Goal: Task Accomplishment & Management: Manage account settings

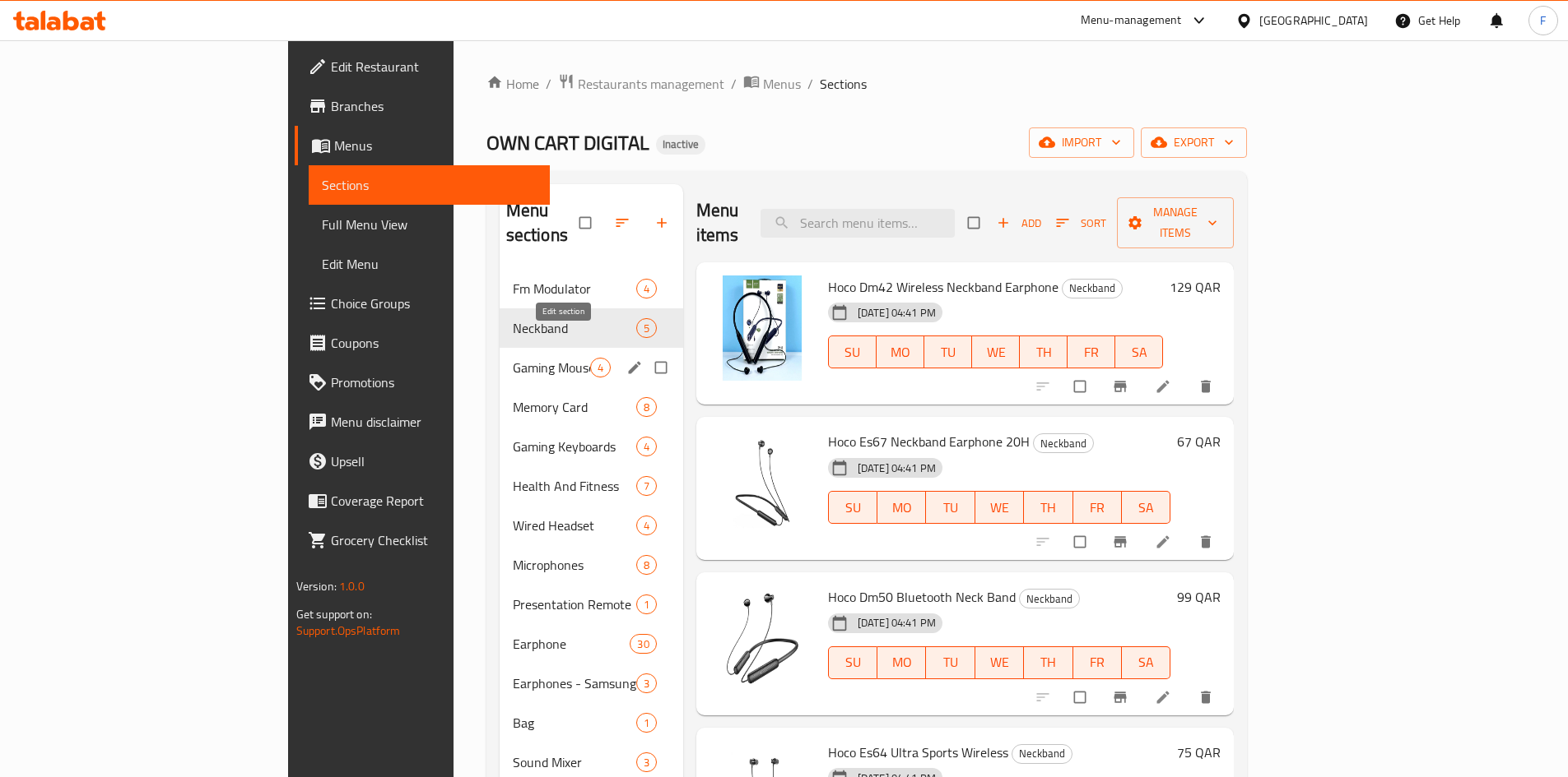
click at [626, 360] on icon "edit" at bounding box center [634, 368] width 16 height 16
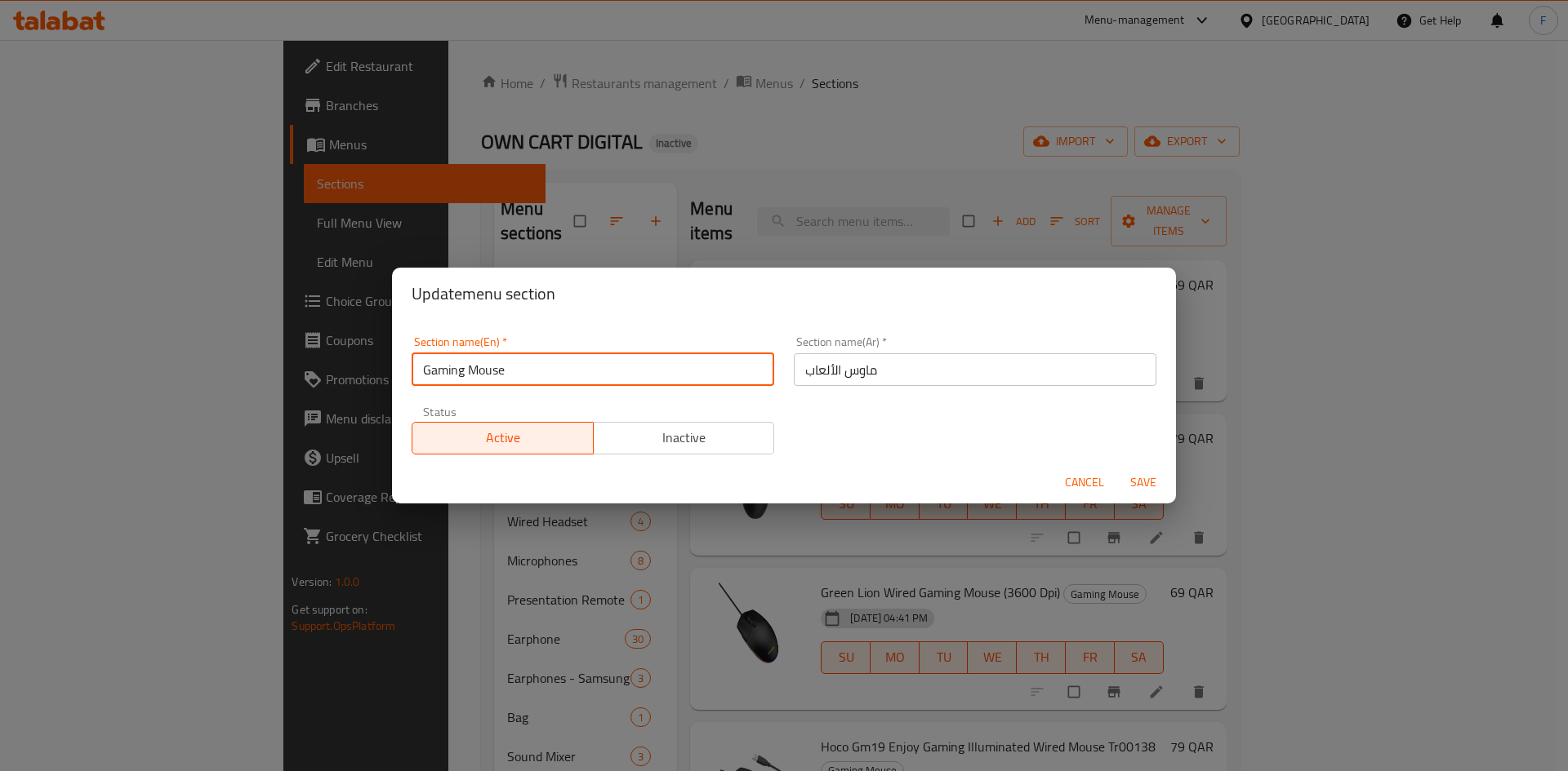
drag, startPoint x: 527, startPoint y: 370, endPoint x: 415, endPoint y: 363, distance: 112.2
click at [415, 363] on input "Gaming Mouse" at bounding box center [592, 370] width 363 height 33
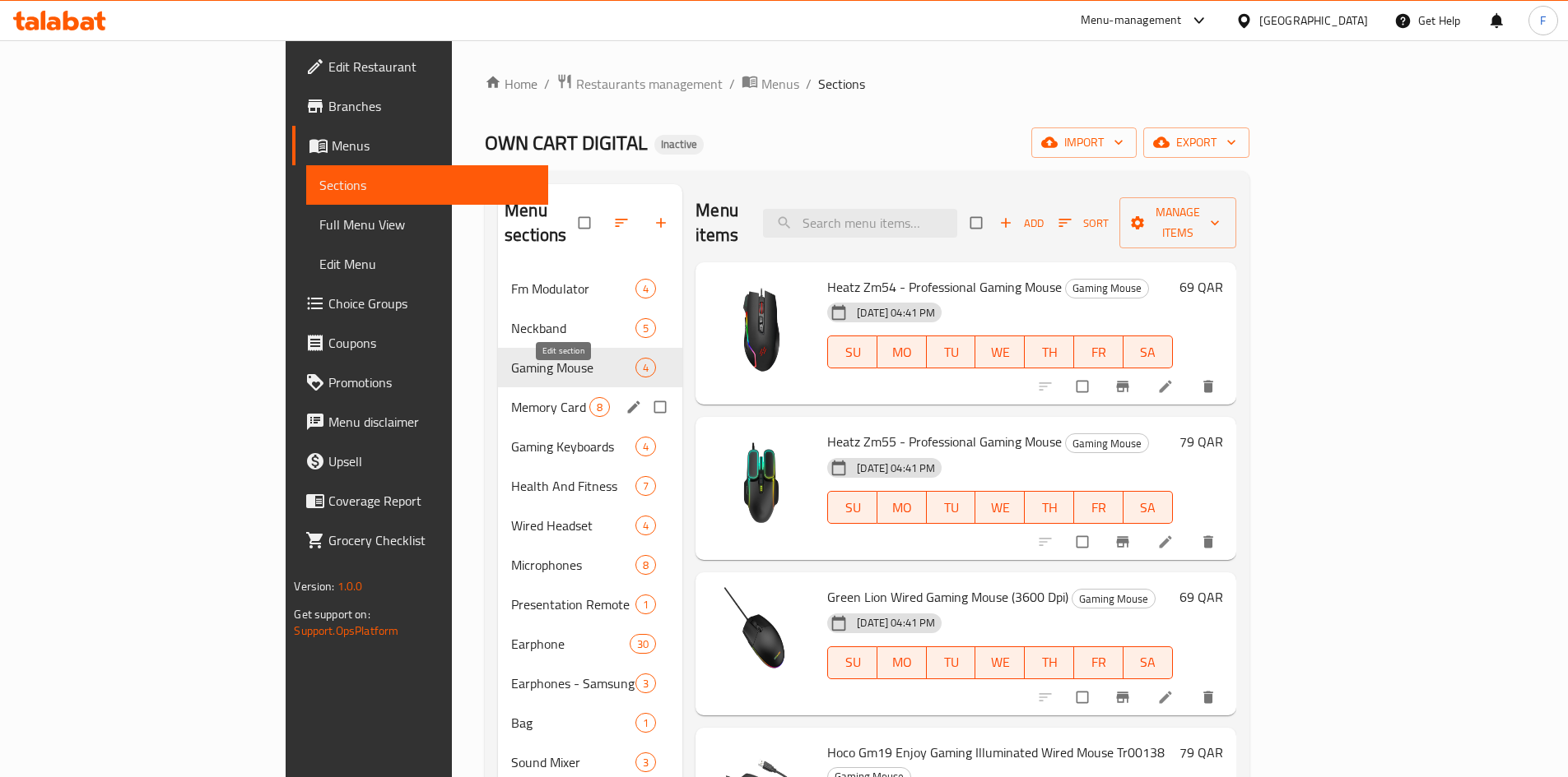
click at [625, 399] on icon "edit" at bounding box center [633, 407] width 16 height 16
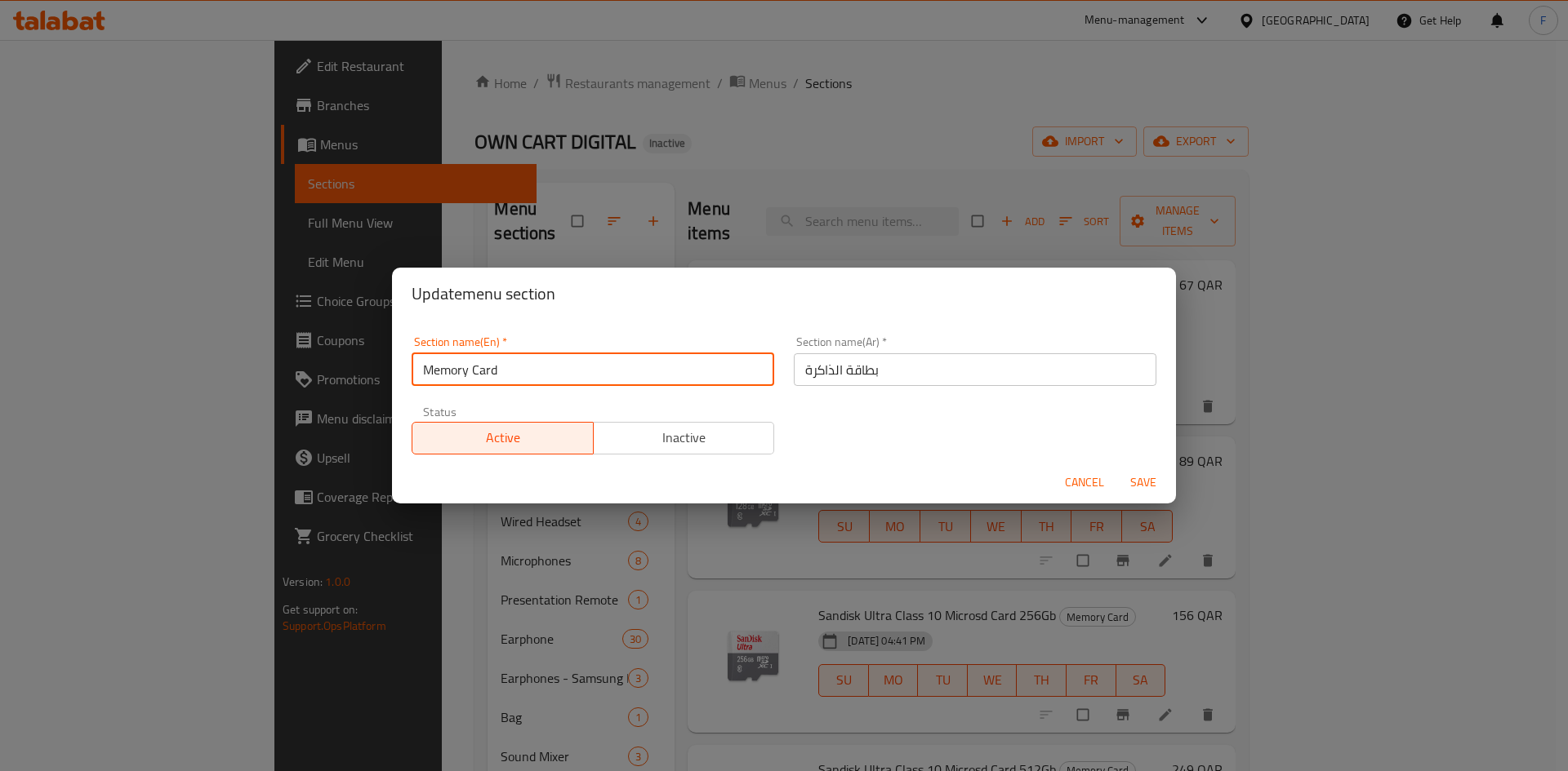
drag, startPoint x: 546, startPoint y: 372, endPoint x: 418, endPoint y: 362, distance: 128.4
click at [418, 362] on input "Memory Card" at bounding box center [592, 370] width 363 height 33
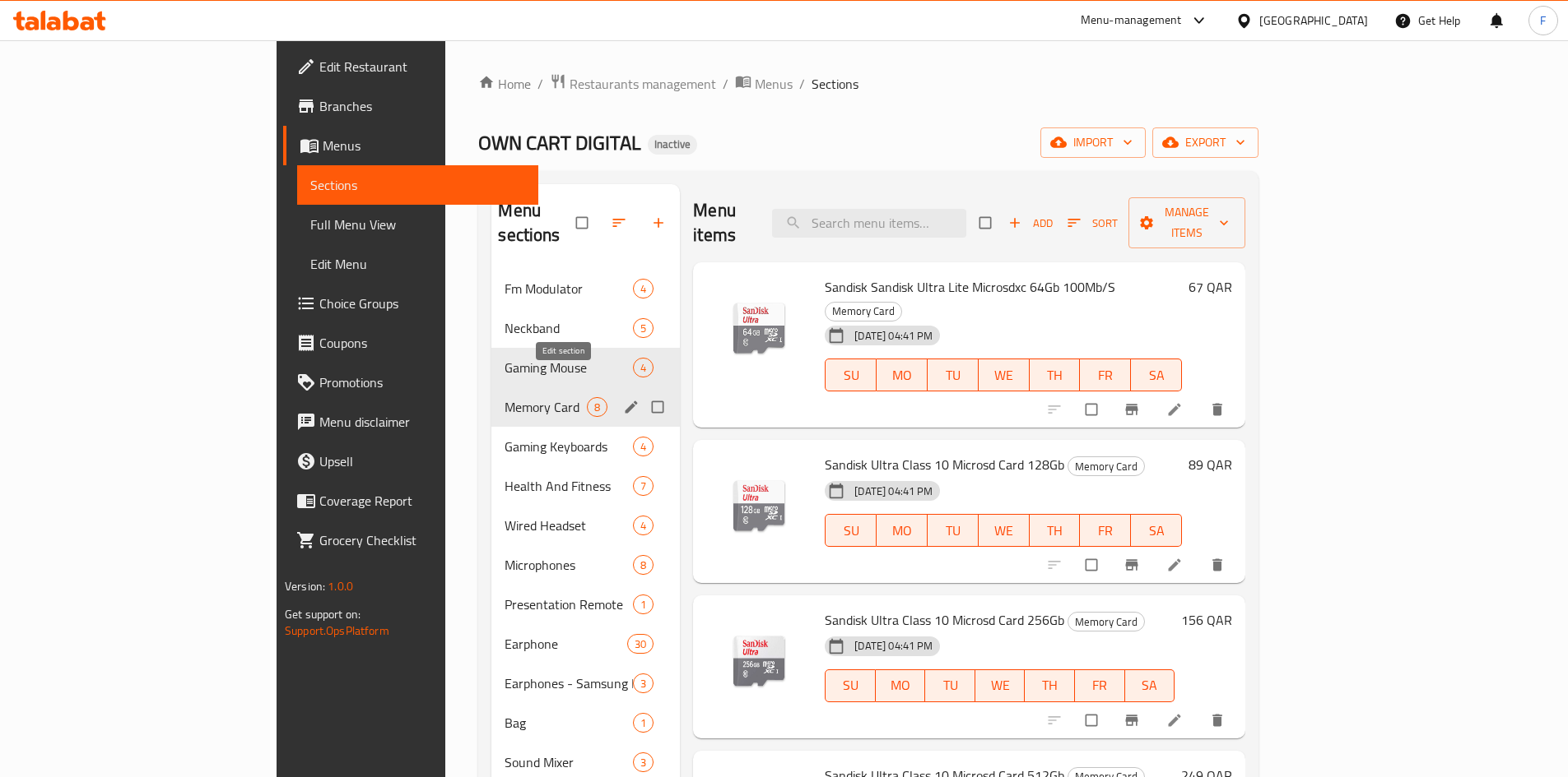
click at [625, 401] on icon "edit" at bounding box center [632, 407] width 13 height 13
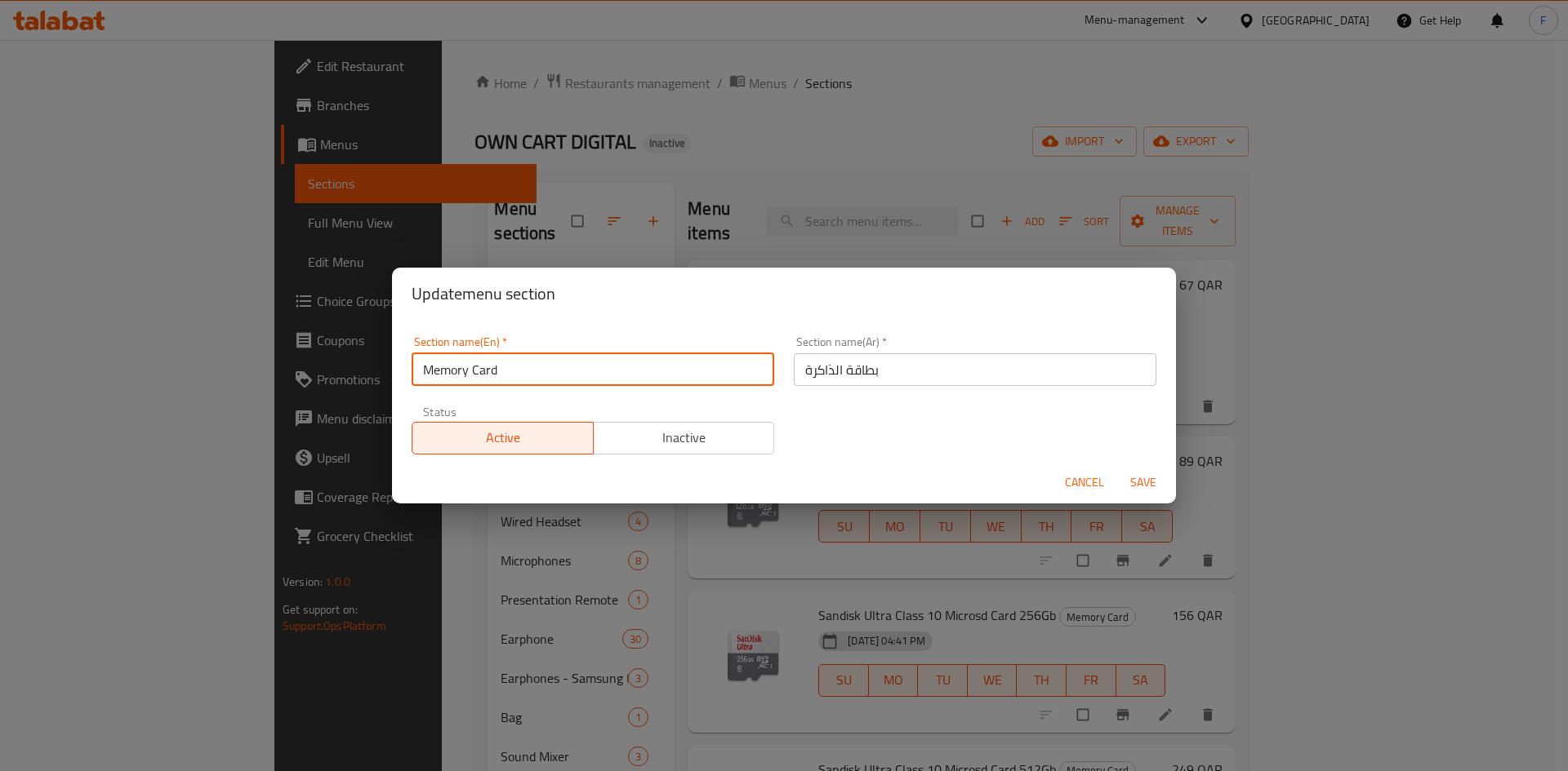
drag, startPoint x: 550, startPoint y: 370, endPoint x: 421, endPoint y: 357, distance: 129.7
click at [421, 357] on input "Memory Card" at bounding box center [592, 370] width 363 height 33
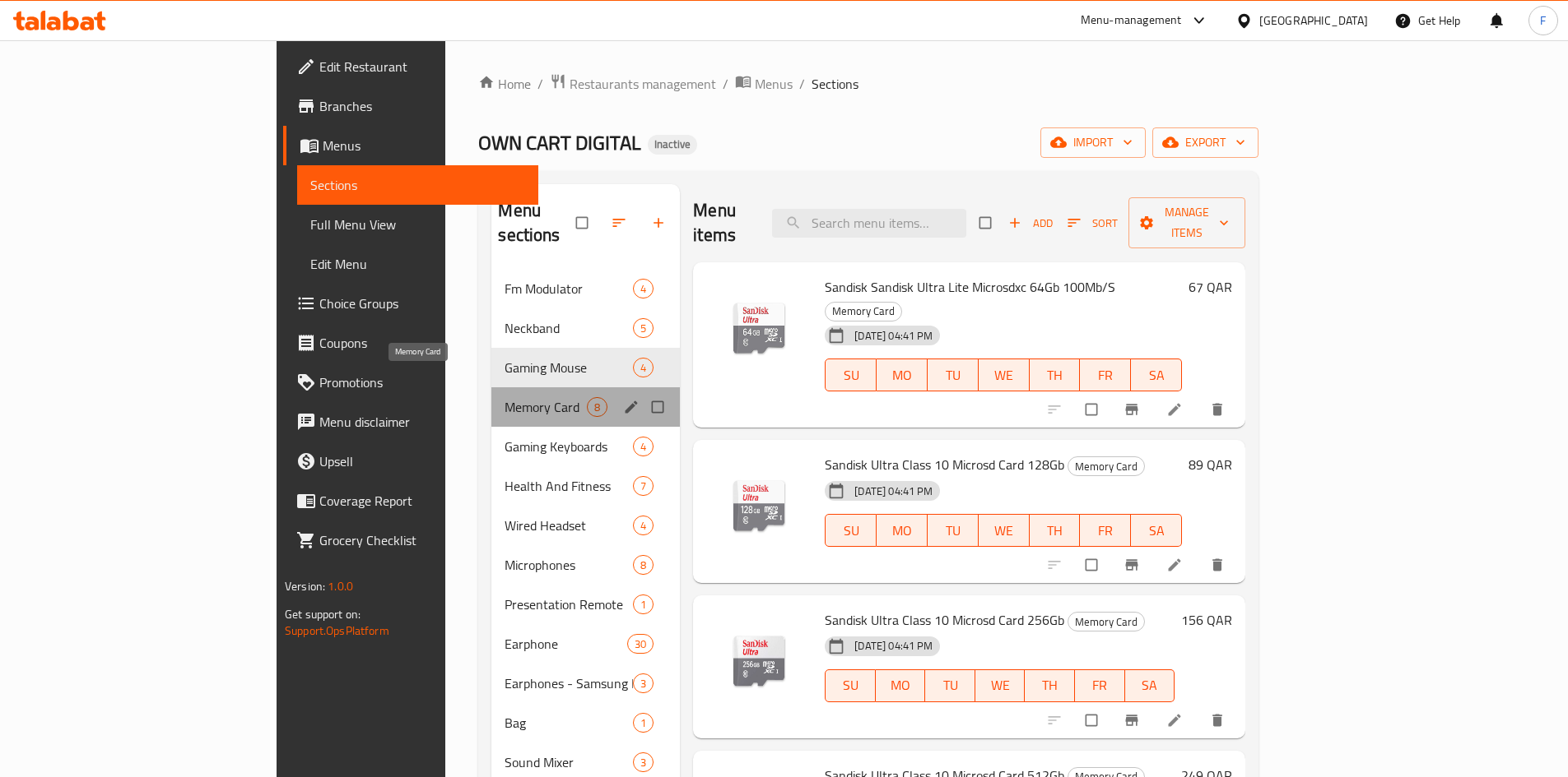
click at [505, 397] on span "Memory Card" at bounding box center [546, 407] width 82 height 20
click at [505, 437] on span "Gaming Keyboards" at bounding box center [546, 447] width 82 height 20
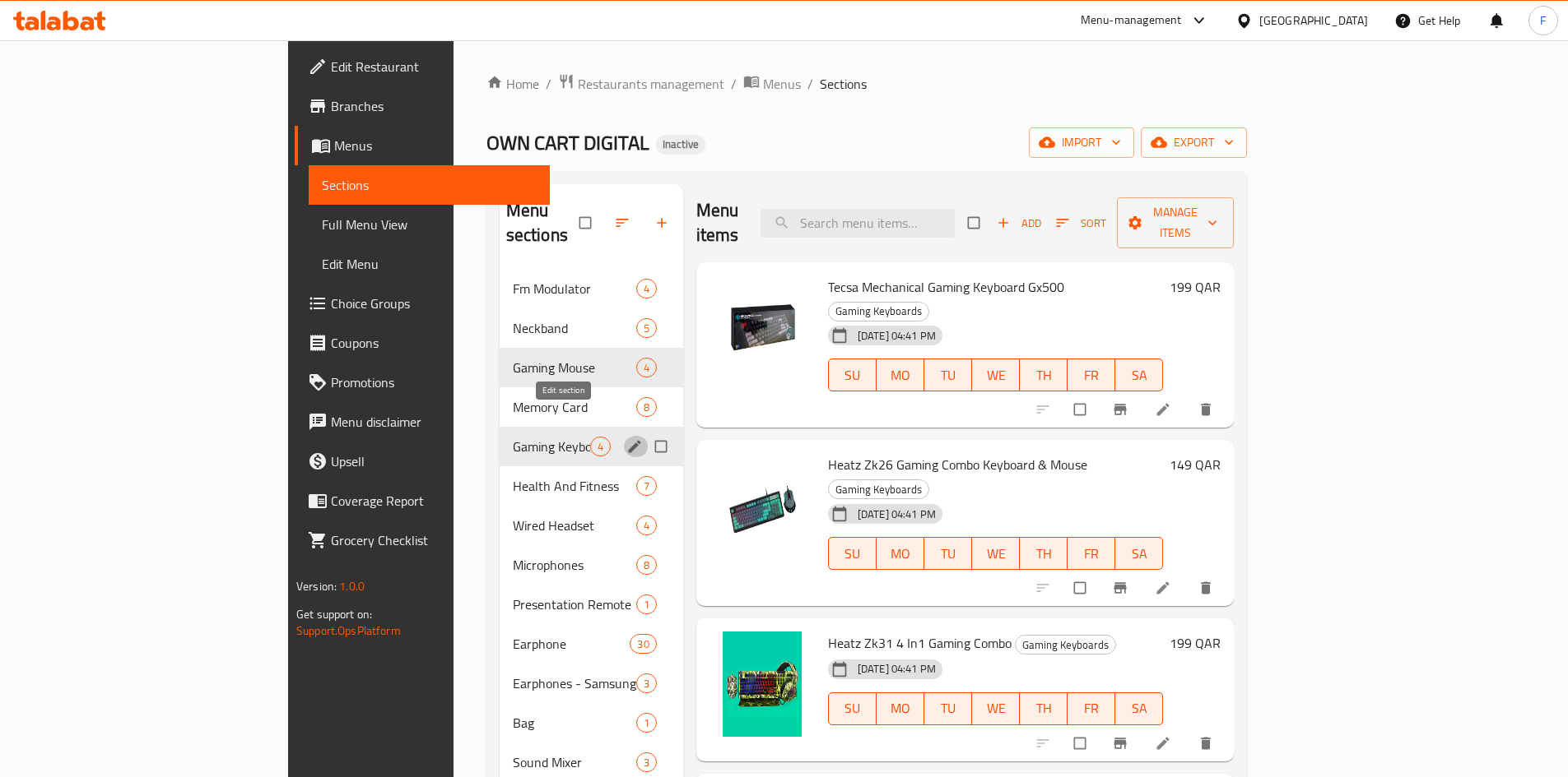
click at [626, 439] on icon "edit" at bounding box center [634, 447] width 16 height 16
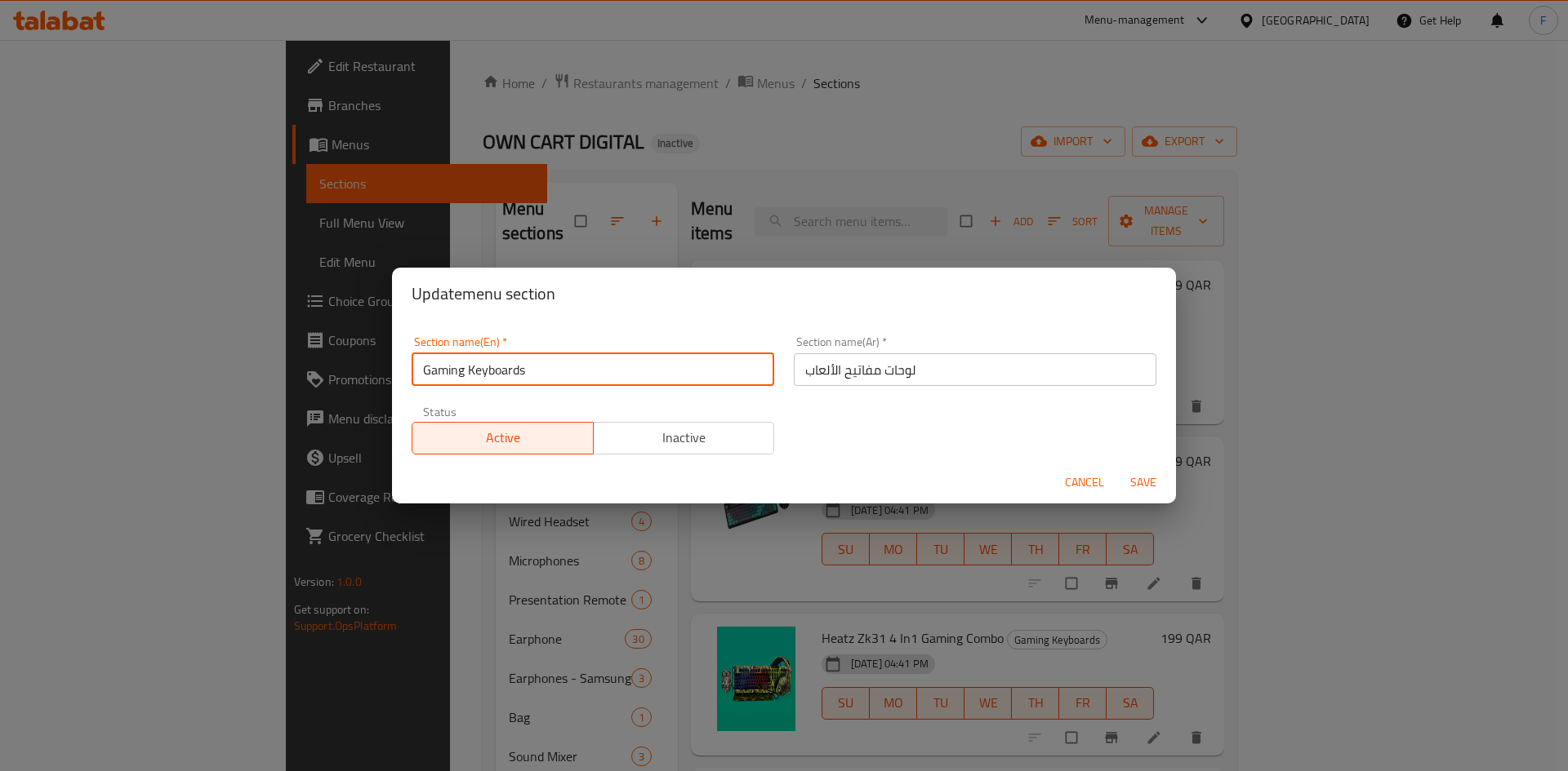
drag, startPoint x: 543, startPoint y: 380, endPoint x: 414, endPoint y: 376, distance: 129.1
click at [414, 376] on input "Gaming Keyboards" at bounding box center [592, 370] width 363 height 33
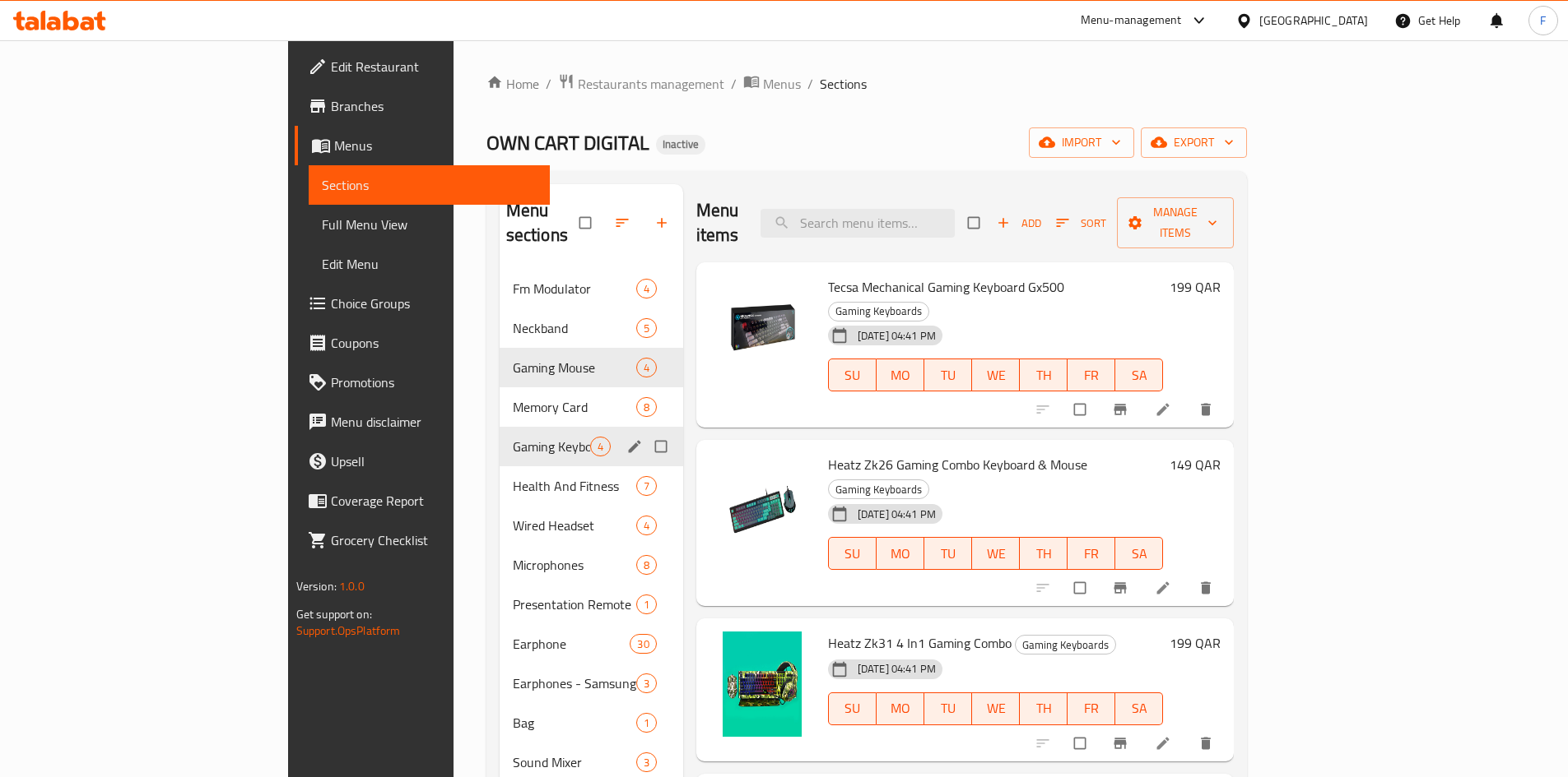
click at [499, 439] on div "Gaming Keyboards 4" at bounding box center [591, 447] width 183 height 39
click at [499, 475] on div "Health And Fitness 7" at bounding box center [591, 486] width 183 height 39
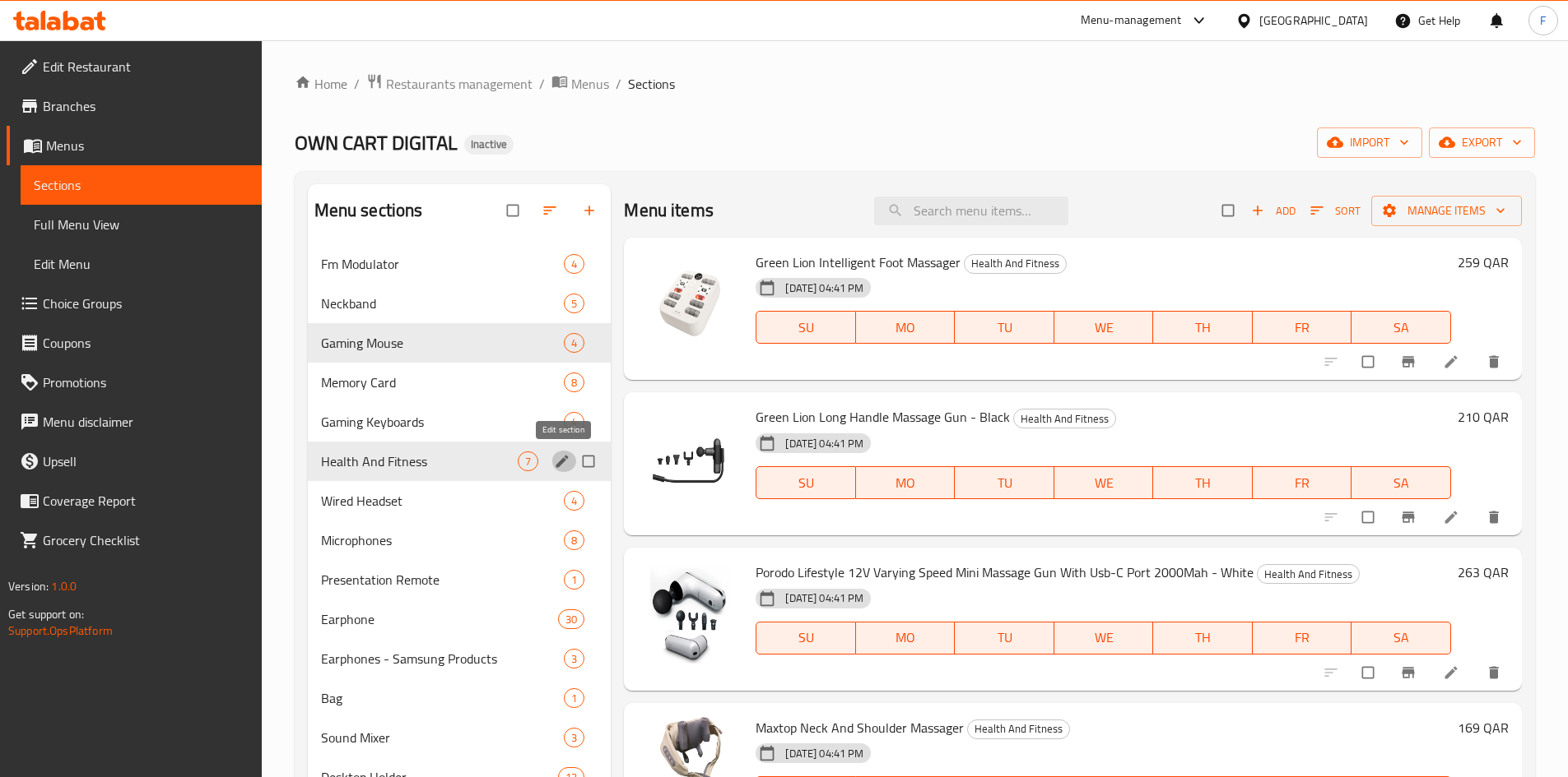
click at [565, 463] on icon "edit" at bounding box center [562, 462] width 16 height 16
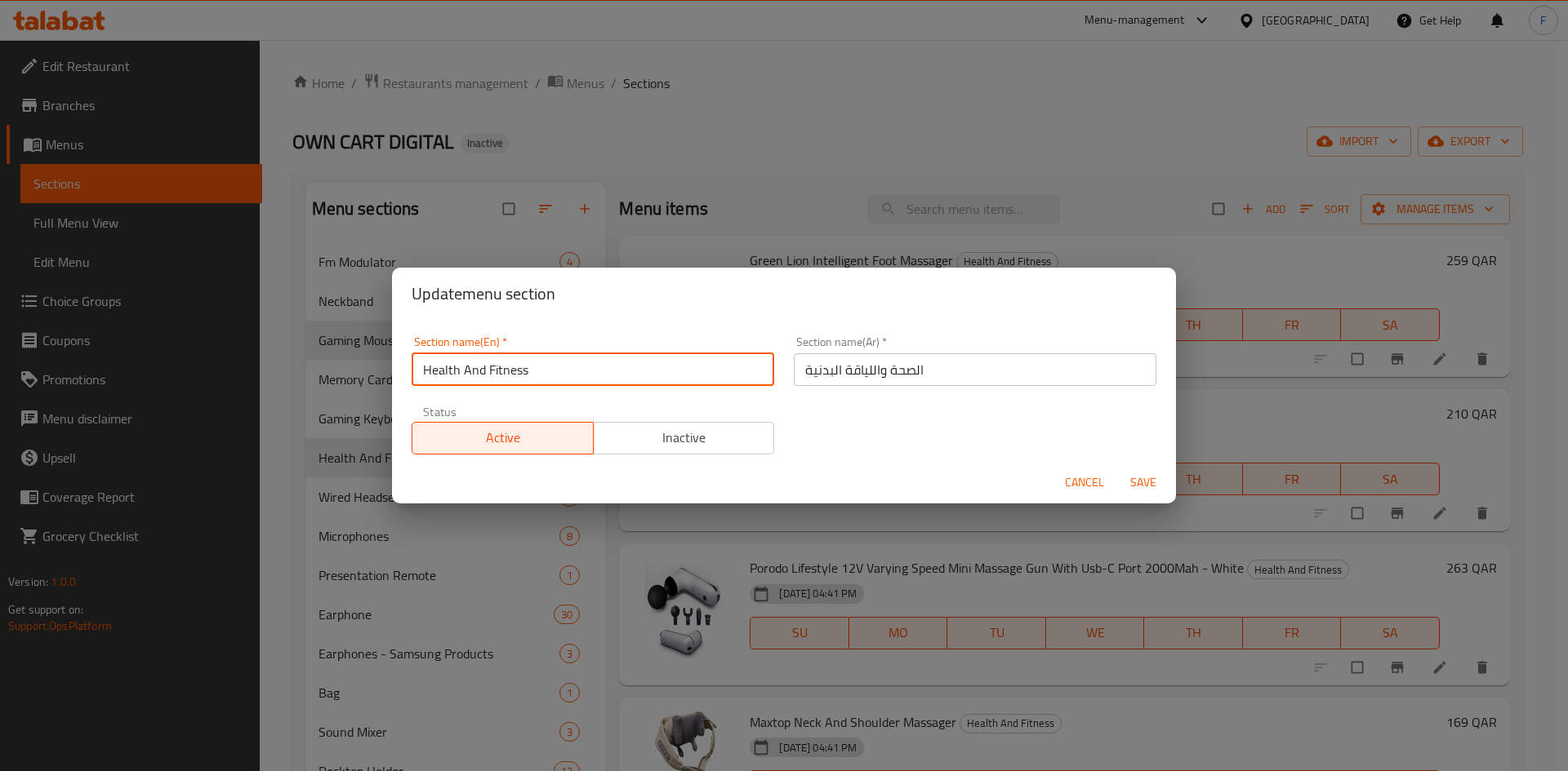
drag, startPoint x: 555, startPoint y: 363, endPoint x: 423, endPoint y: 355, distance: 132.2
click at [423, 355] on input "Health And Fitness" at bounding box center [592, 370] width 363 height 33
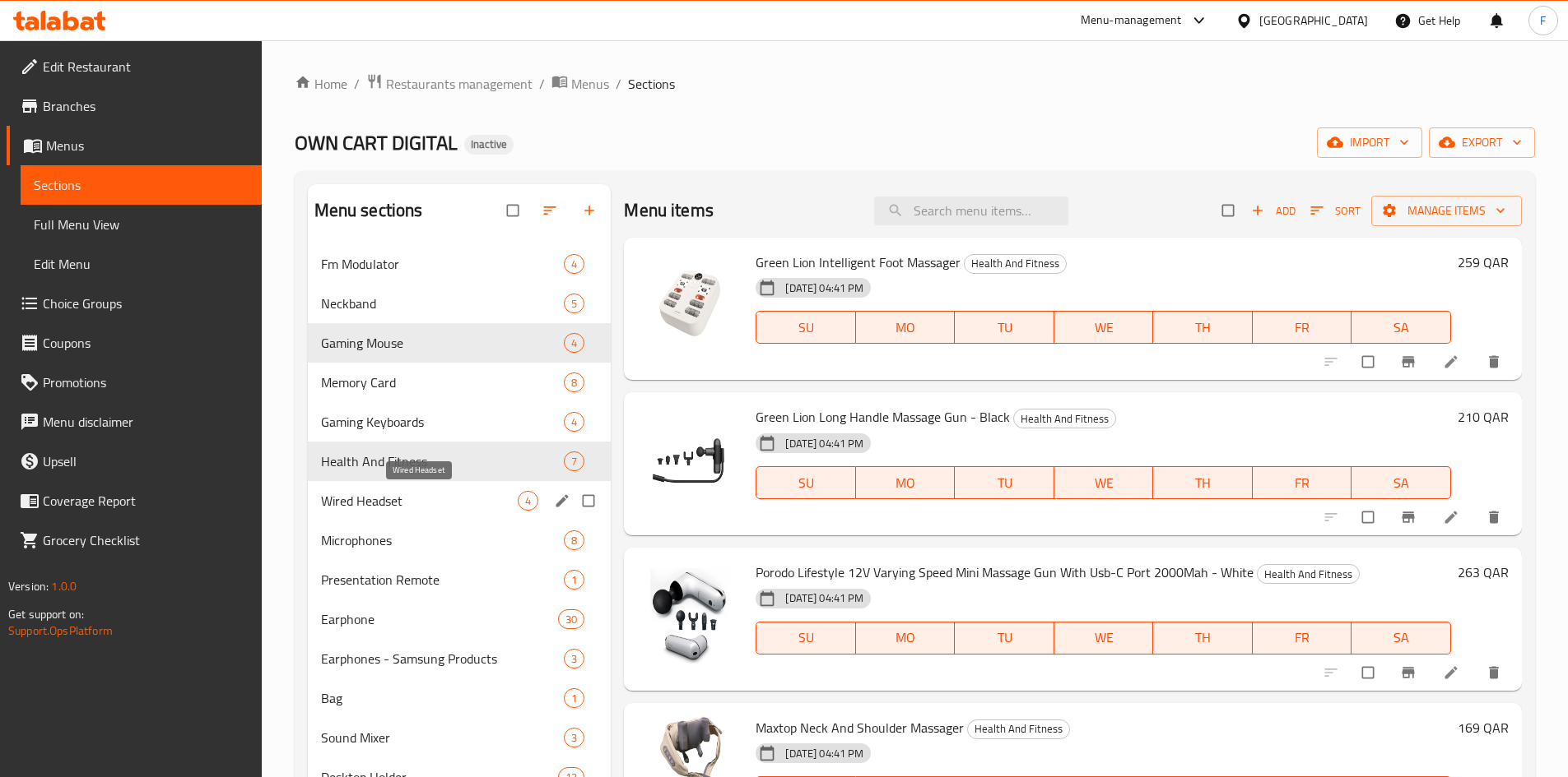
scroll to position [82, 0]
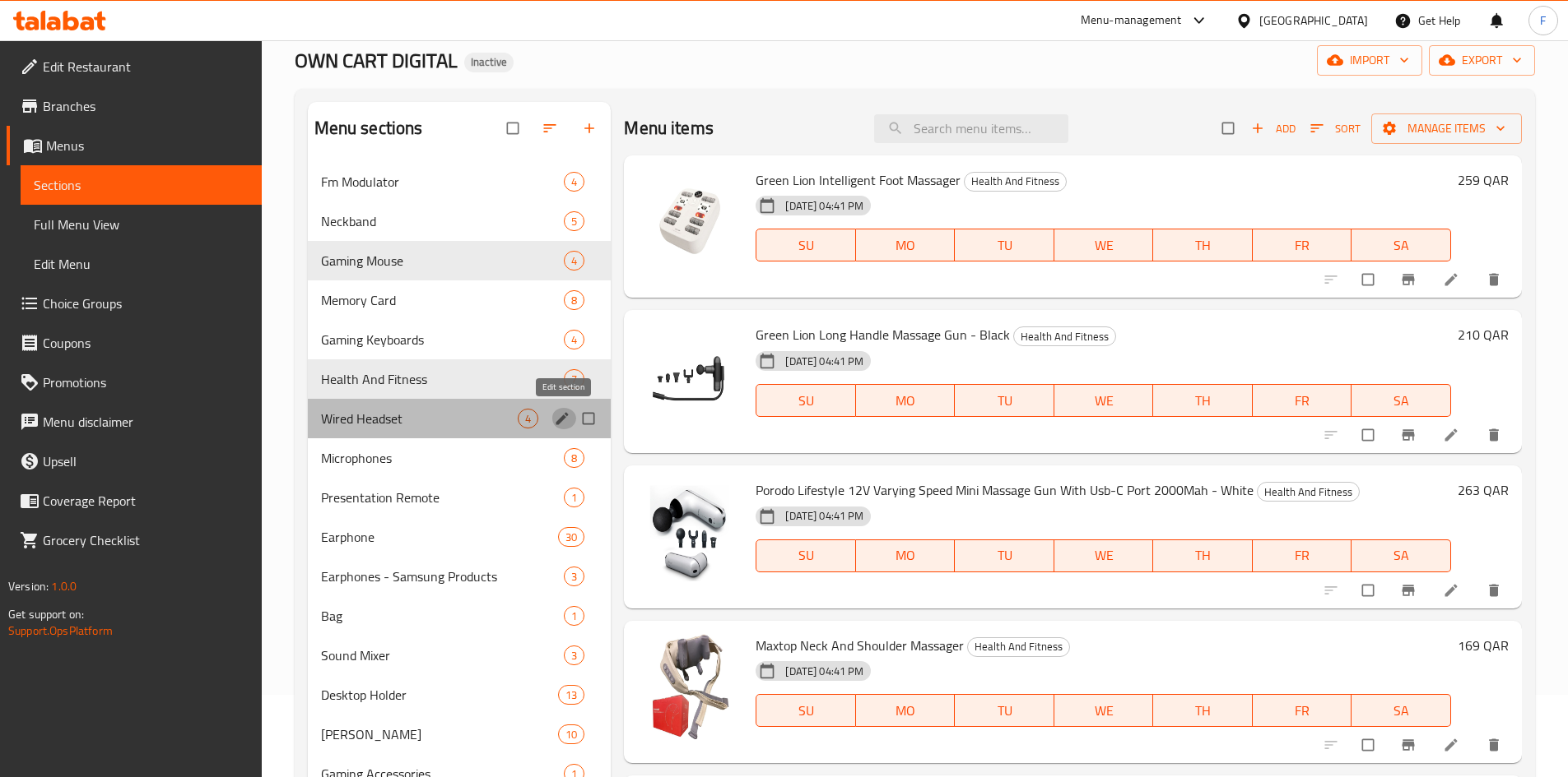
click at [553, 422] on button "edit" at bounding box center [564, 419] width 25 height 21
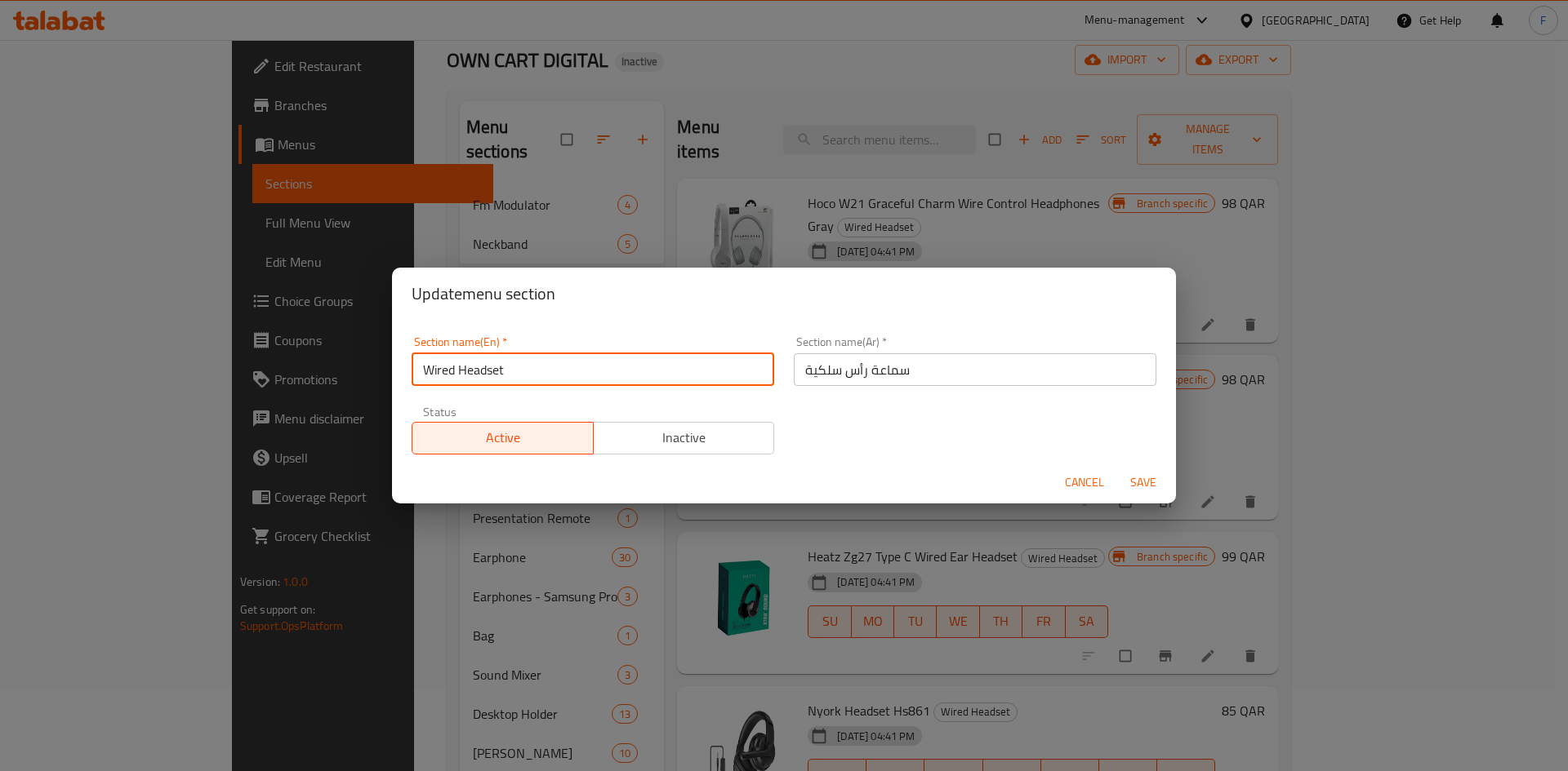
drag, startPoint x: 517, startPoint y: 362, endPoint x: 424, endPoint y: 362, distance: 93.0
click at [424, 362] on input "Wired Headset" at bounding box center [592, 370] width 363 height 33
click at [1060, 485] on button "Cancel" at bounding box center [1084, 483] width 52 height 30
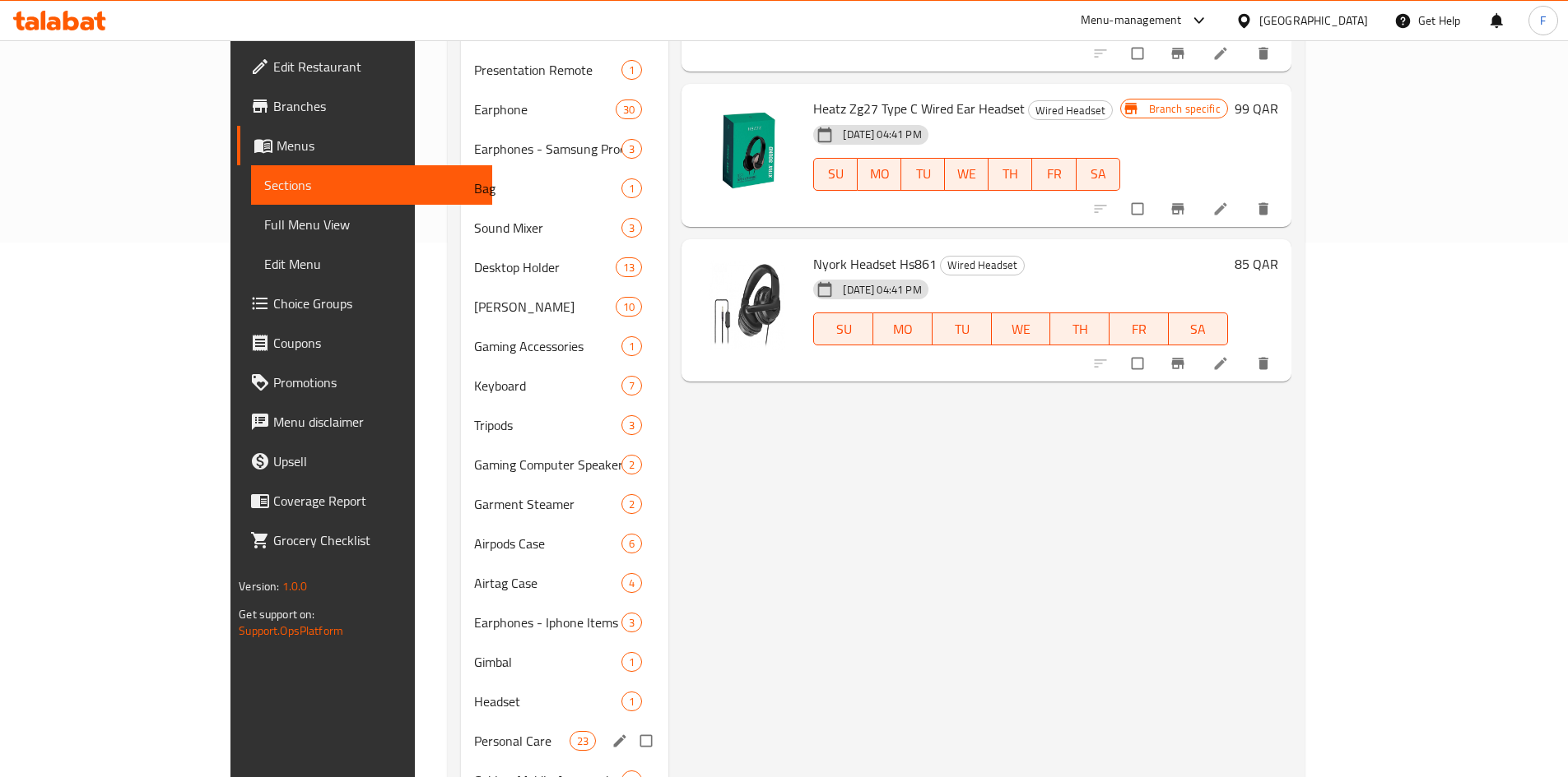
scroll to position [244, 0]
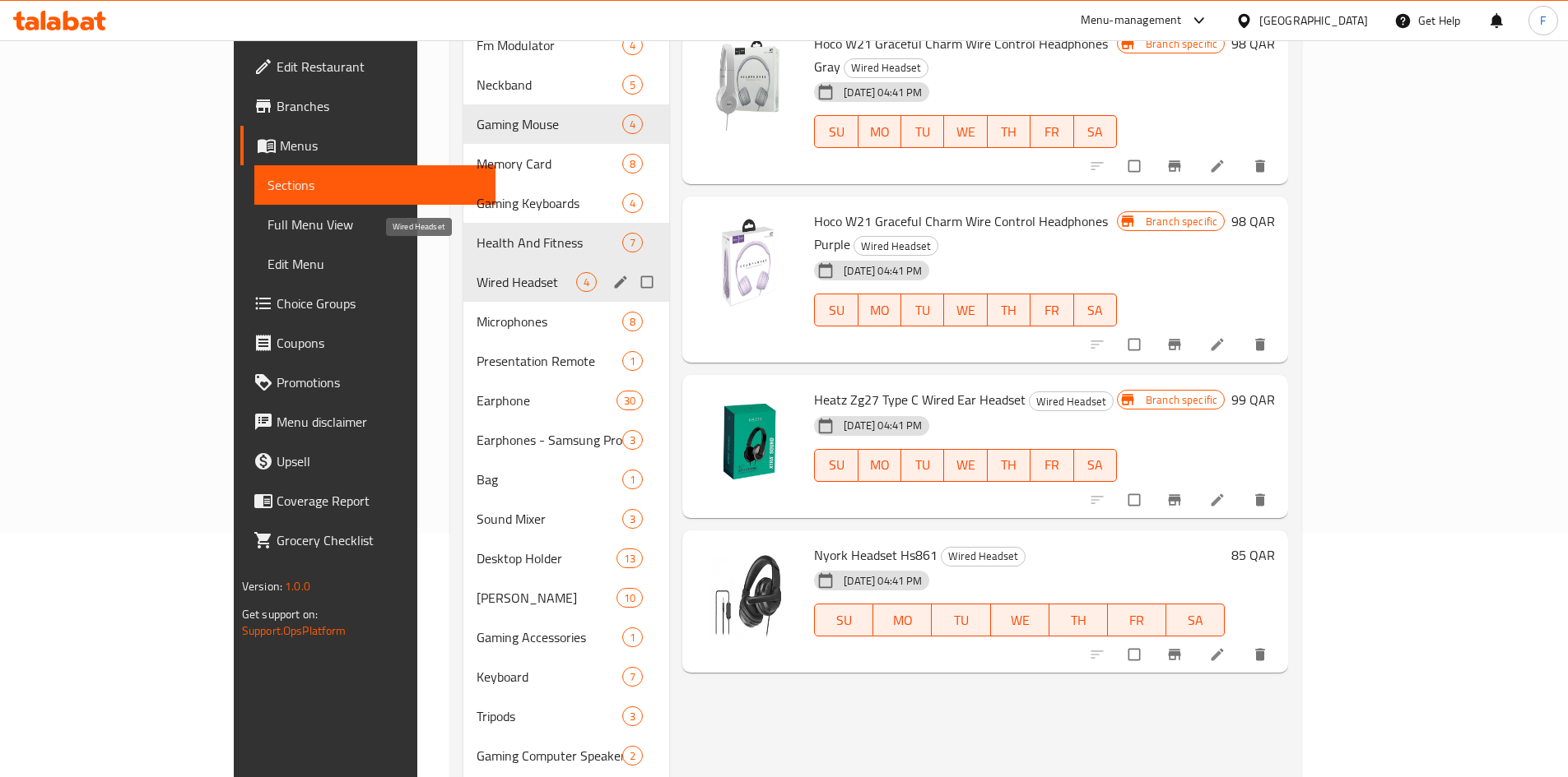
click at [476, 272] on span "Wired Headset" at bounding box center [525, 282] width 99 height 20
click at [615, 276] on icon "edit" at bounding box center [621, 282] width 13 height 13
click at [612, 274] on icon "edit" at bounding box center [620, 282] width 16 height 16
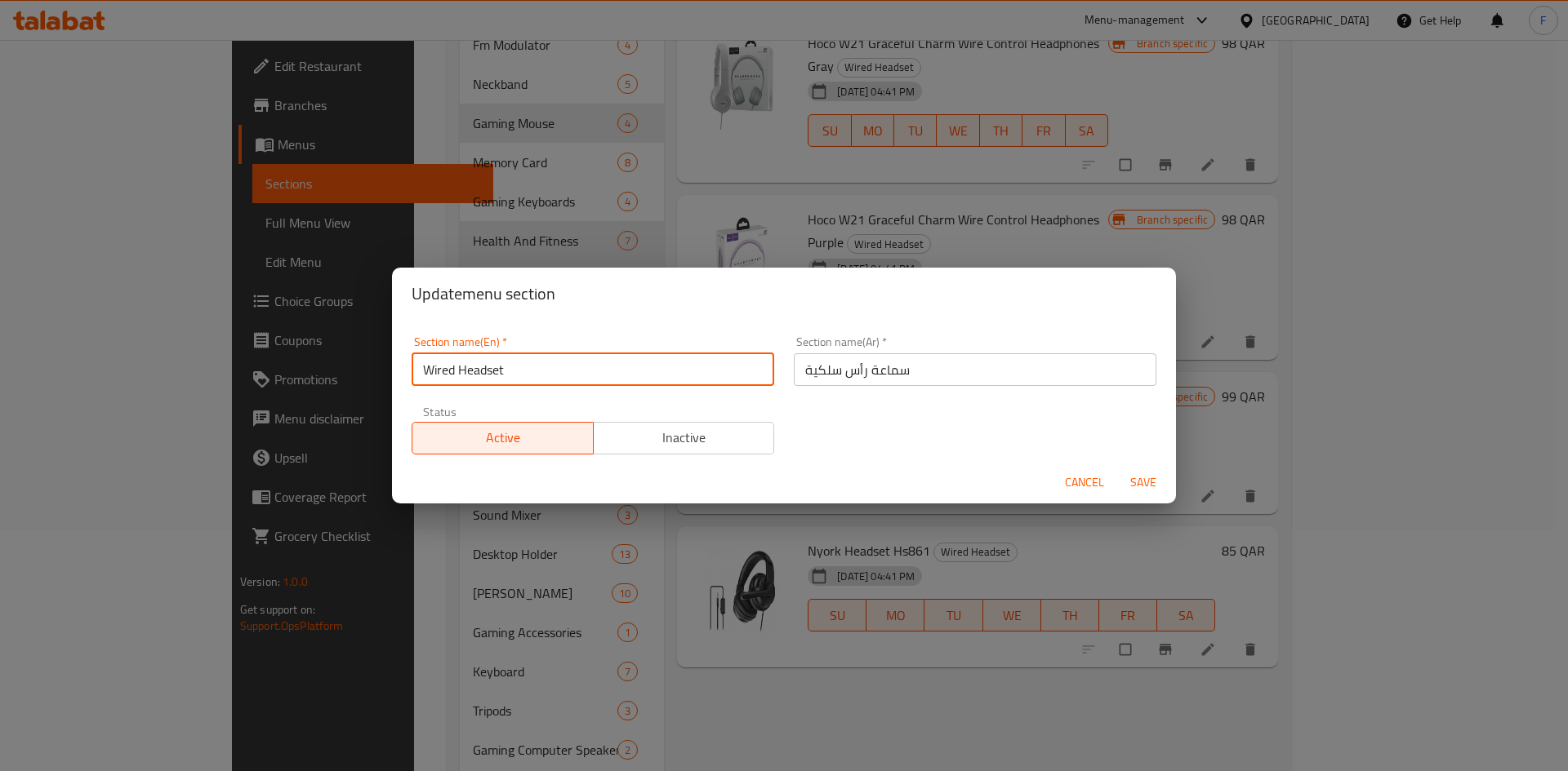
drag, startPoint x: 520, startPoint y: 370, endPoint x: 421, endPoint y: 366, distance: 99.1
click at [421, 366] on input "Wired Headset" at bounding box center [592, 370] width 363 height 33
click at [1073, 478] on span "Cancel" at bounding box center [1084, 482] width 39 height 20
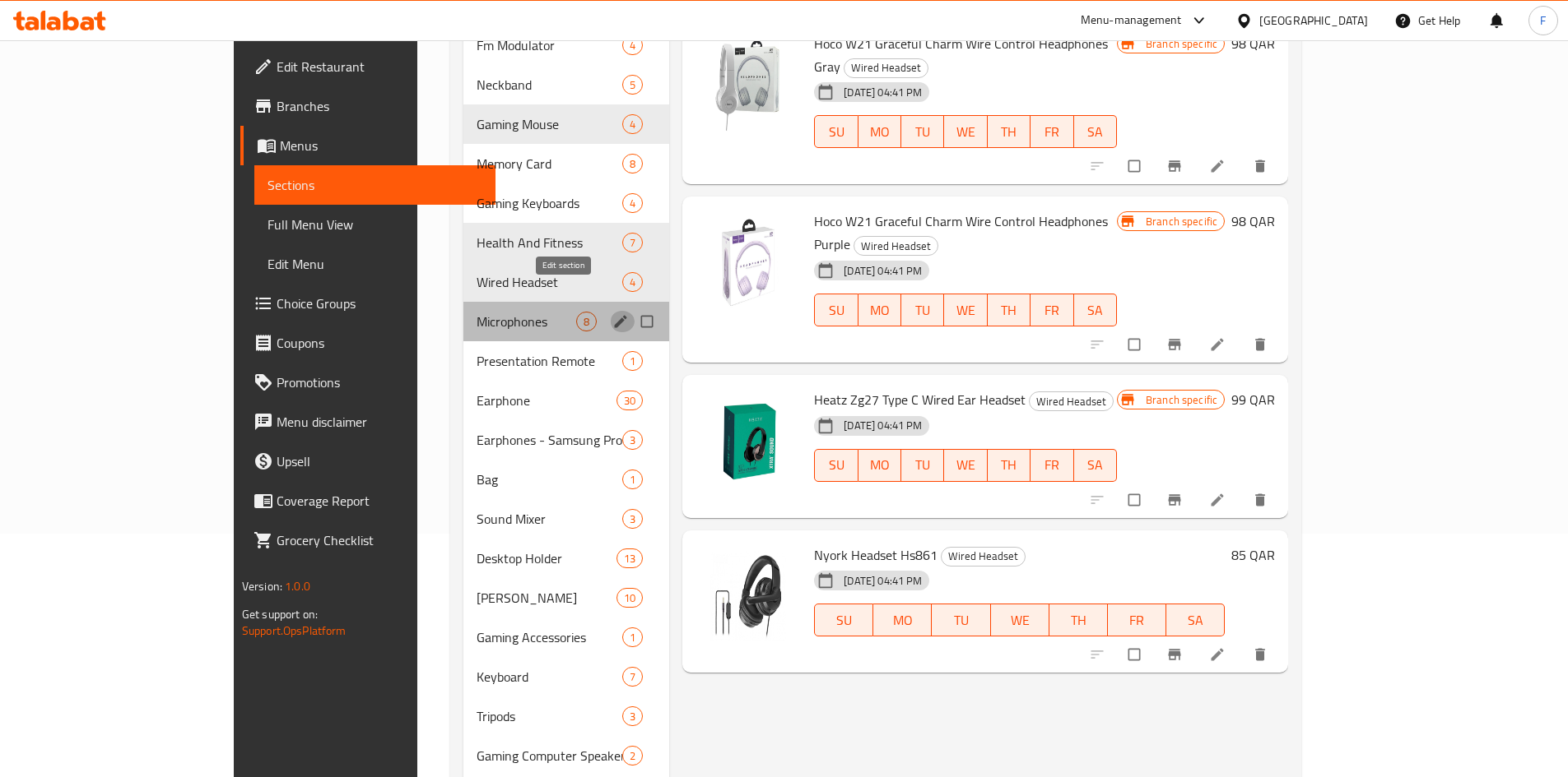
click at [612, 313] on icon "edit" at bounding box center [620, 322] width 16 height 16
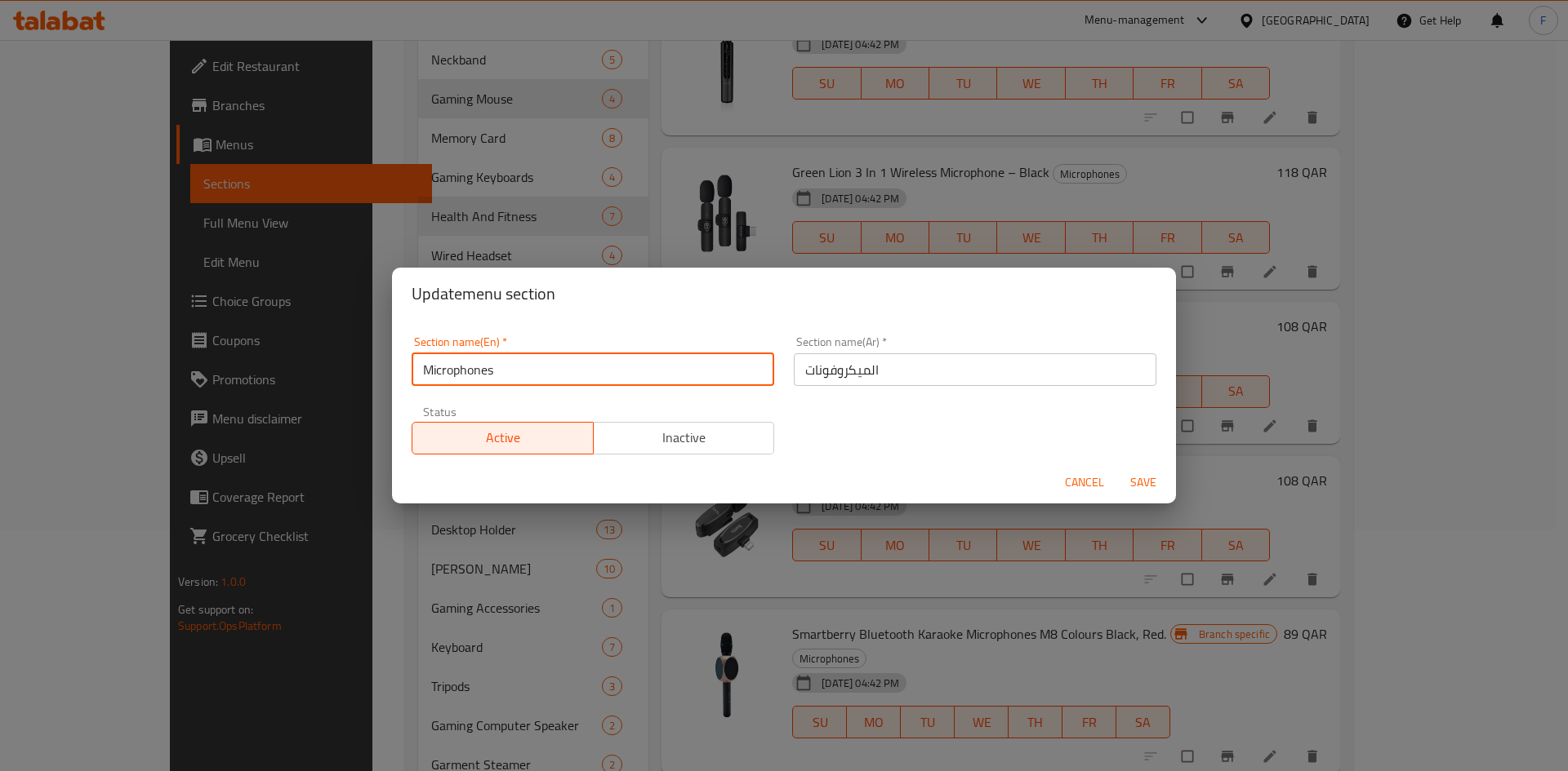
drag, startPoint x: 512, startPoint y: 365, endPoint x: 422, endPoint y: 363, distance: 90.0
click at [422, 363] on input "Microphones" at bounding box center [592, 370] width 363 height 33
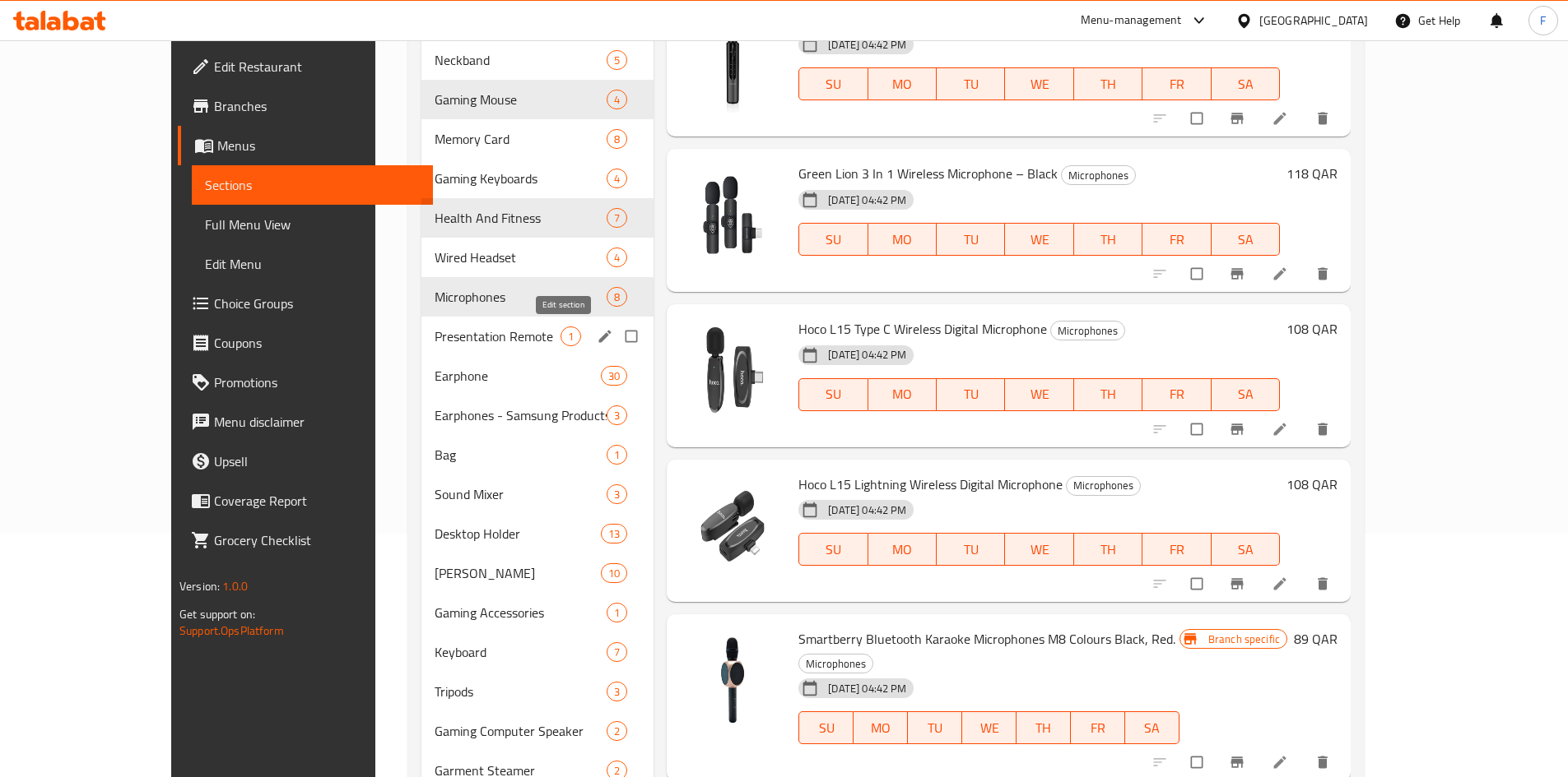
click at [600, 339] on icon "edit" at bounding box center [606, 336] width 13 height 13
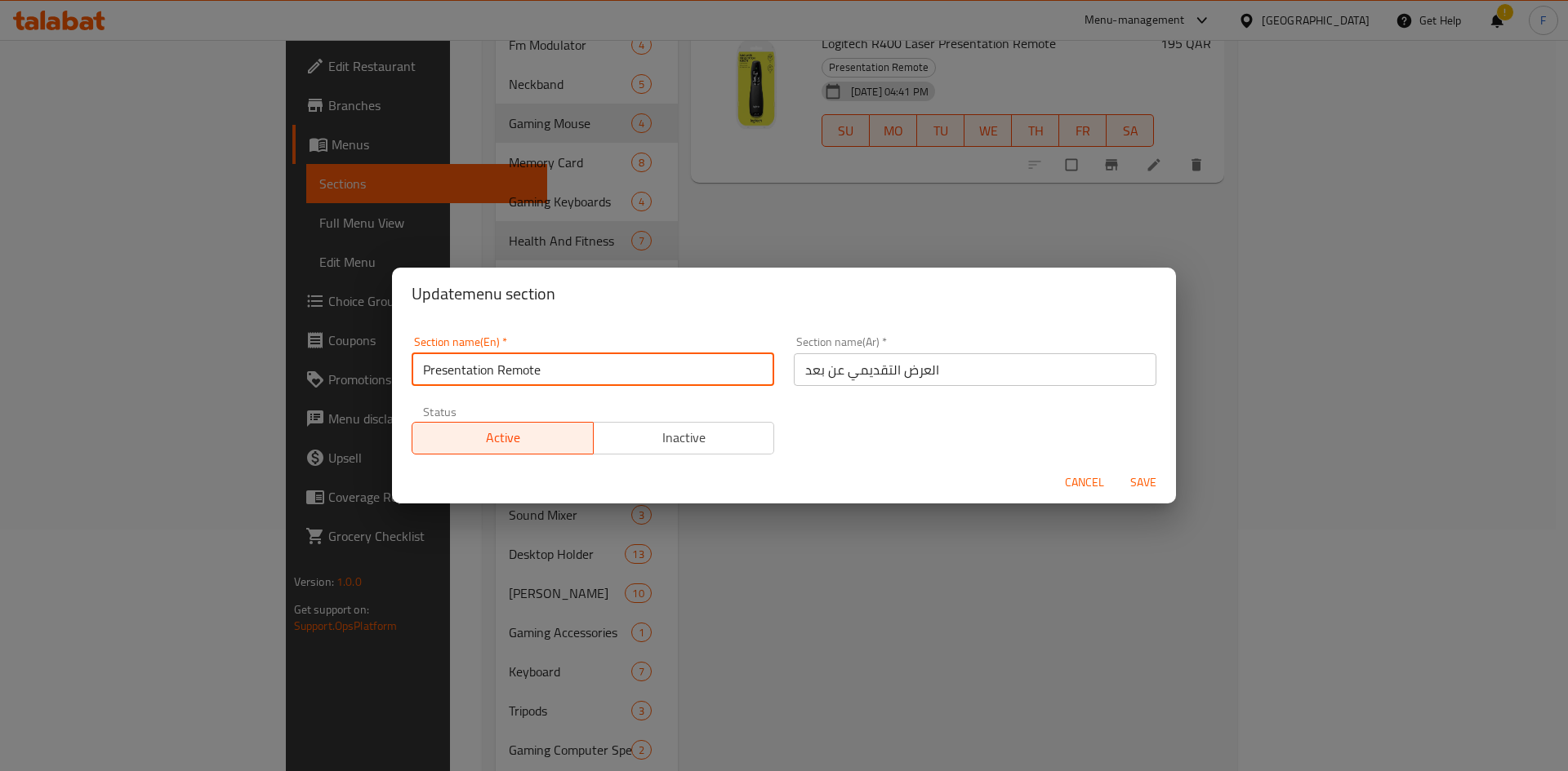
drag, startPoint x: 535, startPoint y: 379, endPoint x: 425, endPoint y: 373, distance: 110.2
click at [425, 373] on input "Presentation Remote" at bounding box center [592, 370] width 363 height 33
click at [1064, 482] on button "Cancel" at bounding box center [1084, 483] width 52 height 30
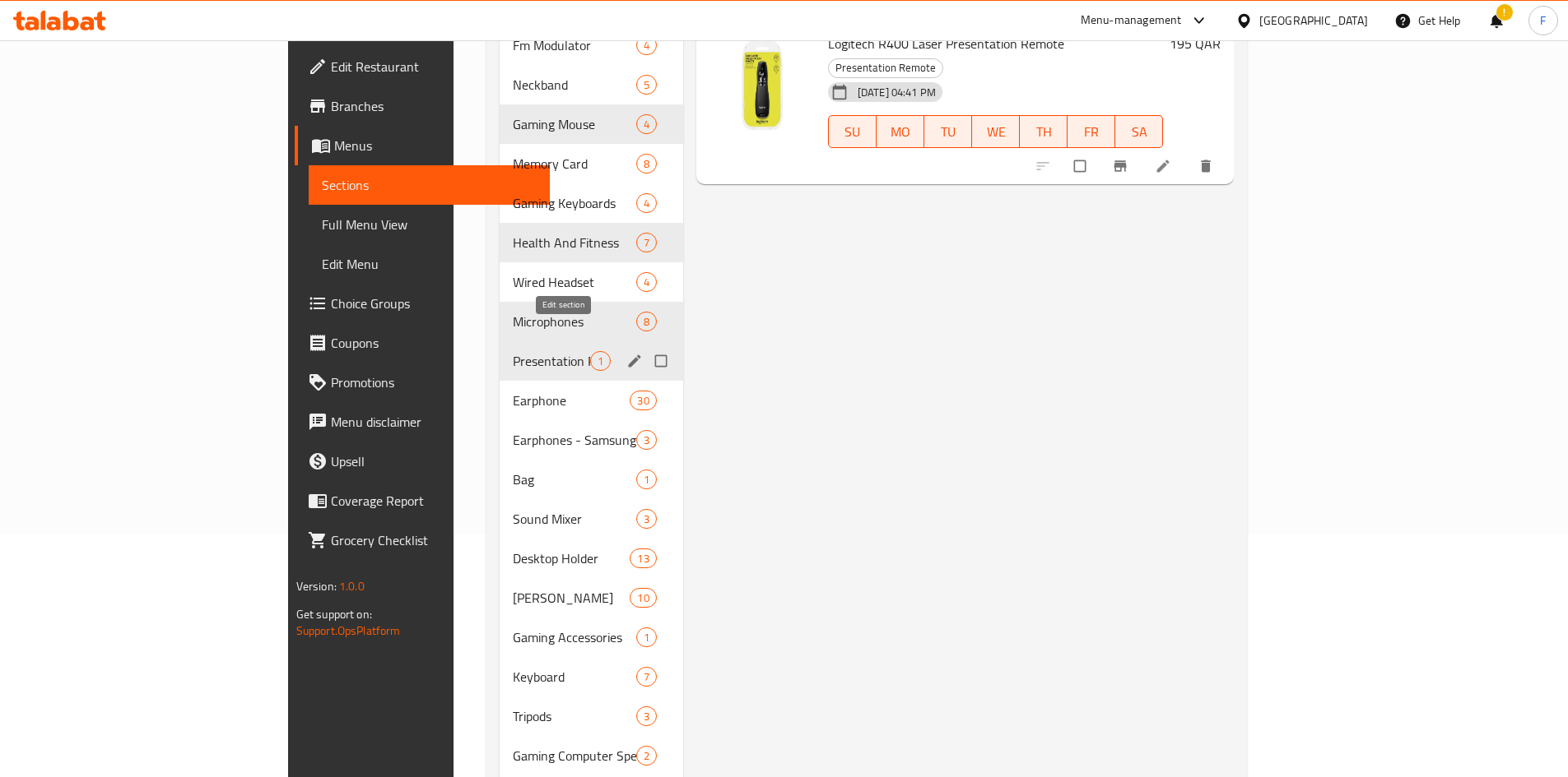
click at [626, 353] on icon "edit" at bounding box center [634, 361] width 16 height 16
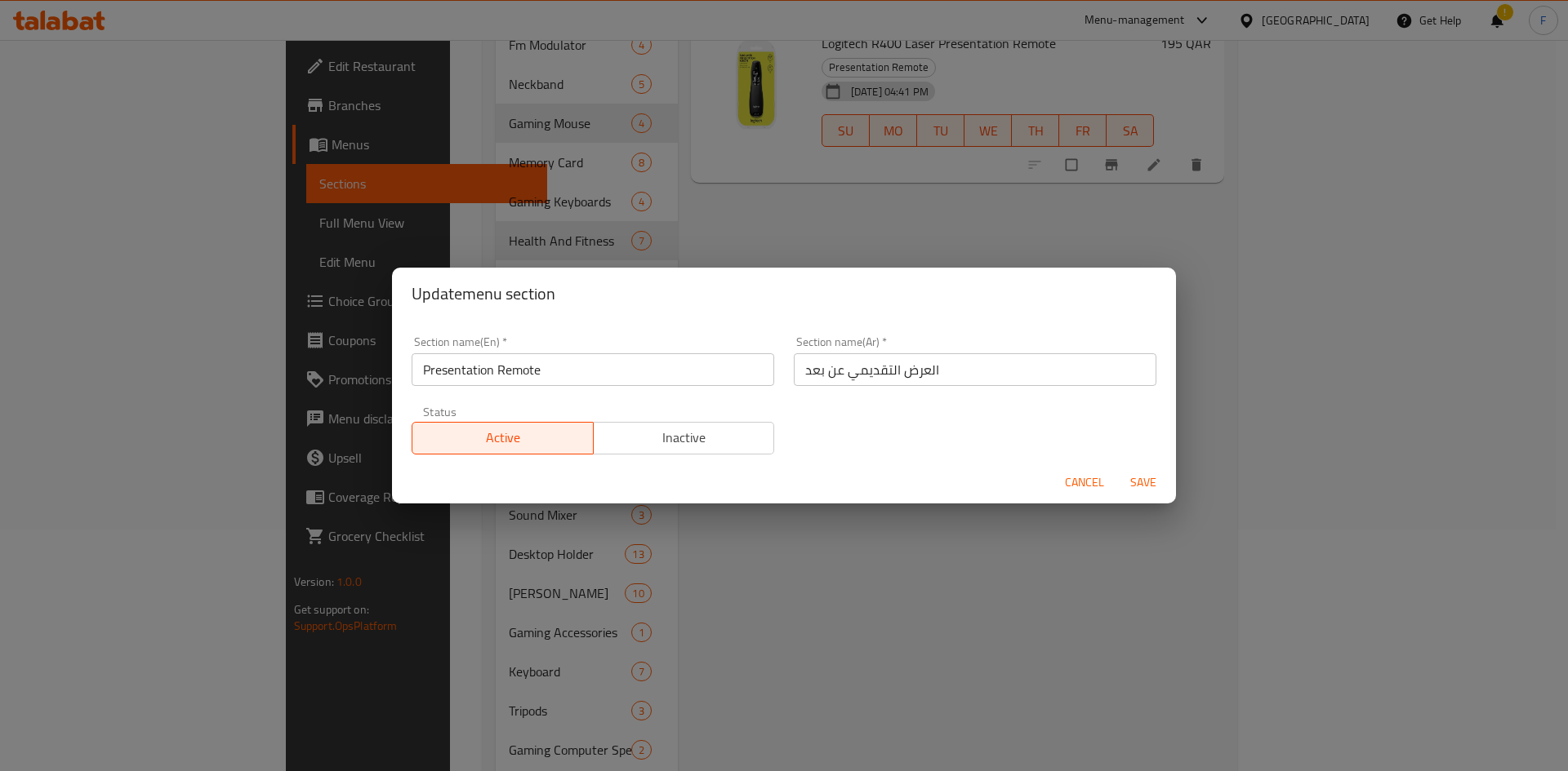
click at [1080, 489] on span "Cancel" at bounding box center [1084, 482] width 39 height 20
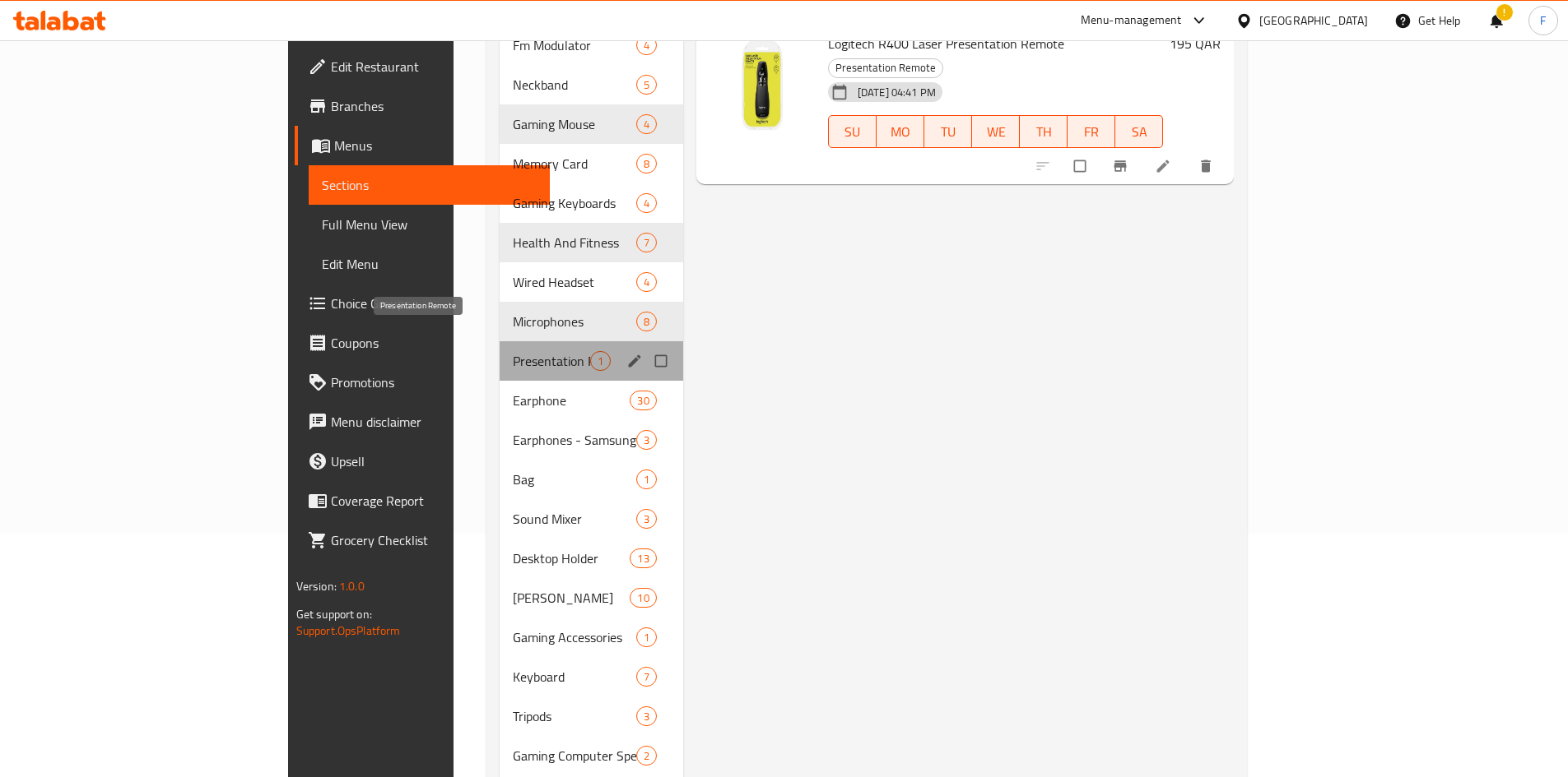
click at [513, 351] on span "Presentation Remote" at bounding box center [551, 361] width 78 height 20
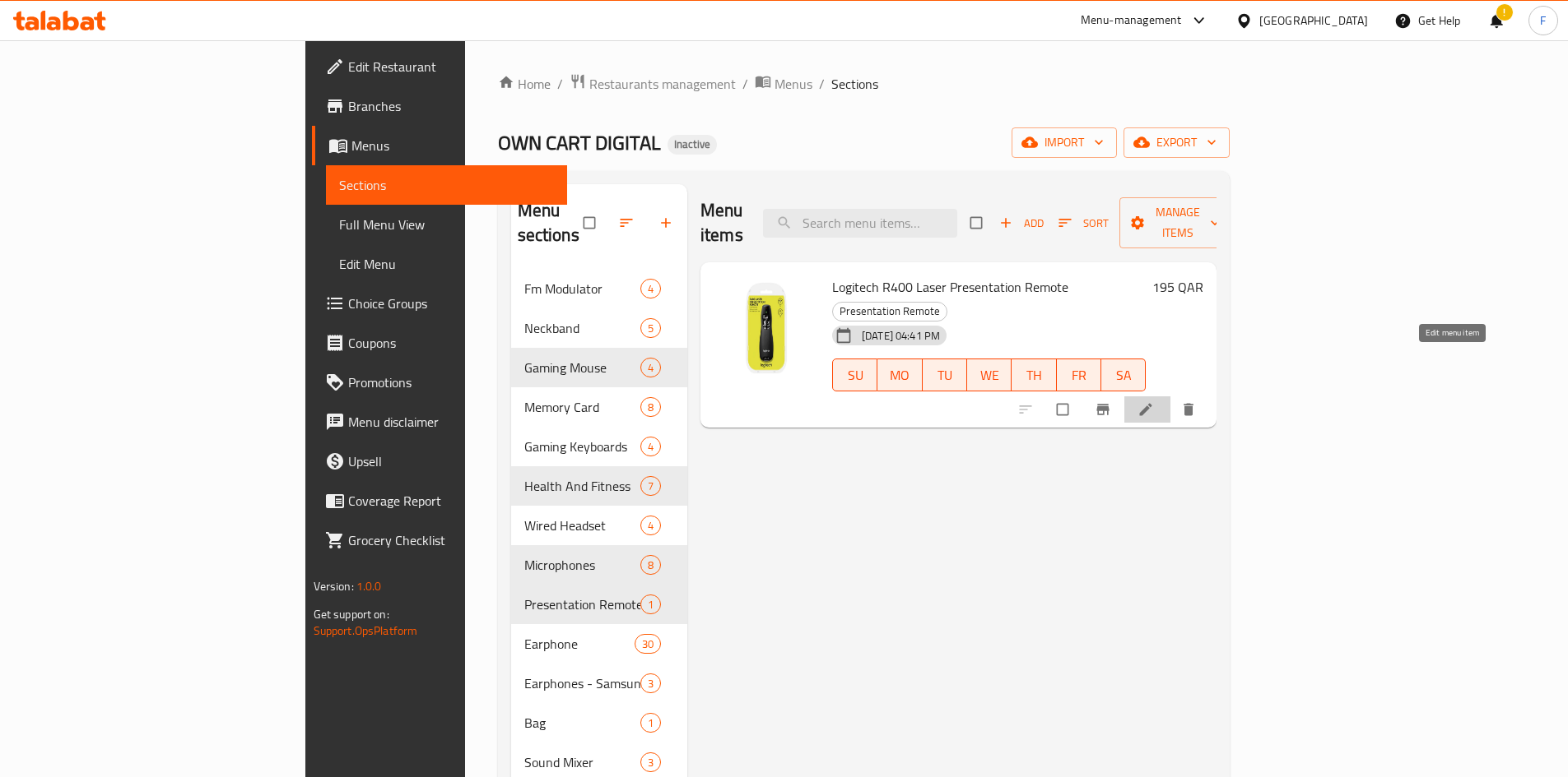
click at [1153, 402] on icon at bounding box center [1145, 410] width 16 height 16
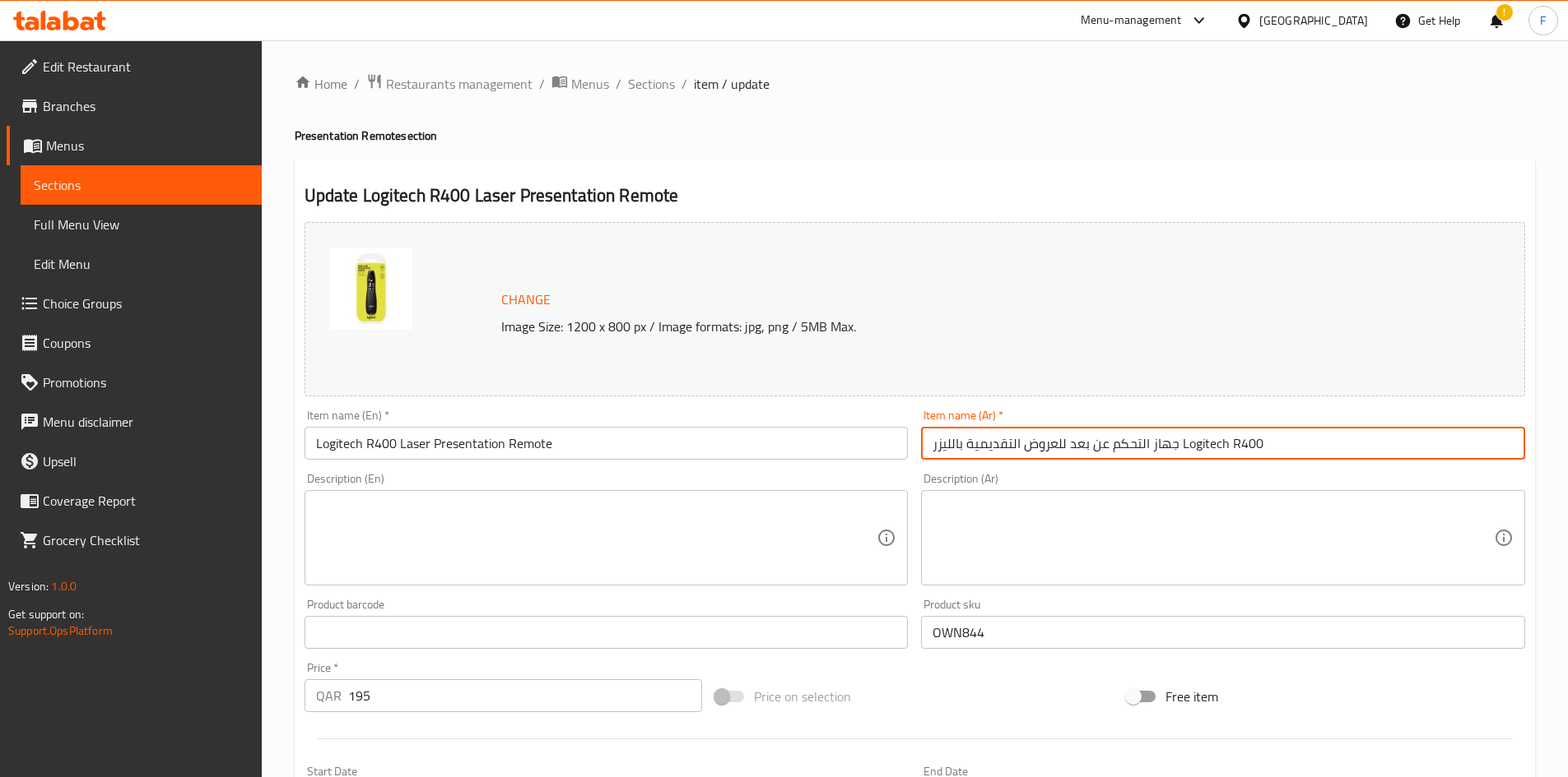
click at [1212, 448] on input "جهاز التحكم عن بعد للعروض التقديمية بالليزر Logitech R400" at bounding box center [1223, 443] width 604 height 33
click at [1006, 444] on input "جهاز التحكم عن بعد للعروض التقديمية بالليزر Logitech R400" at bounding box center [1223, 443] width 604 height 33
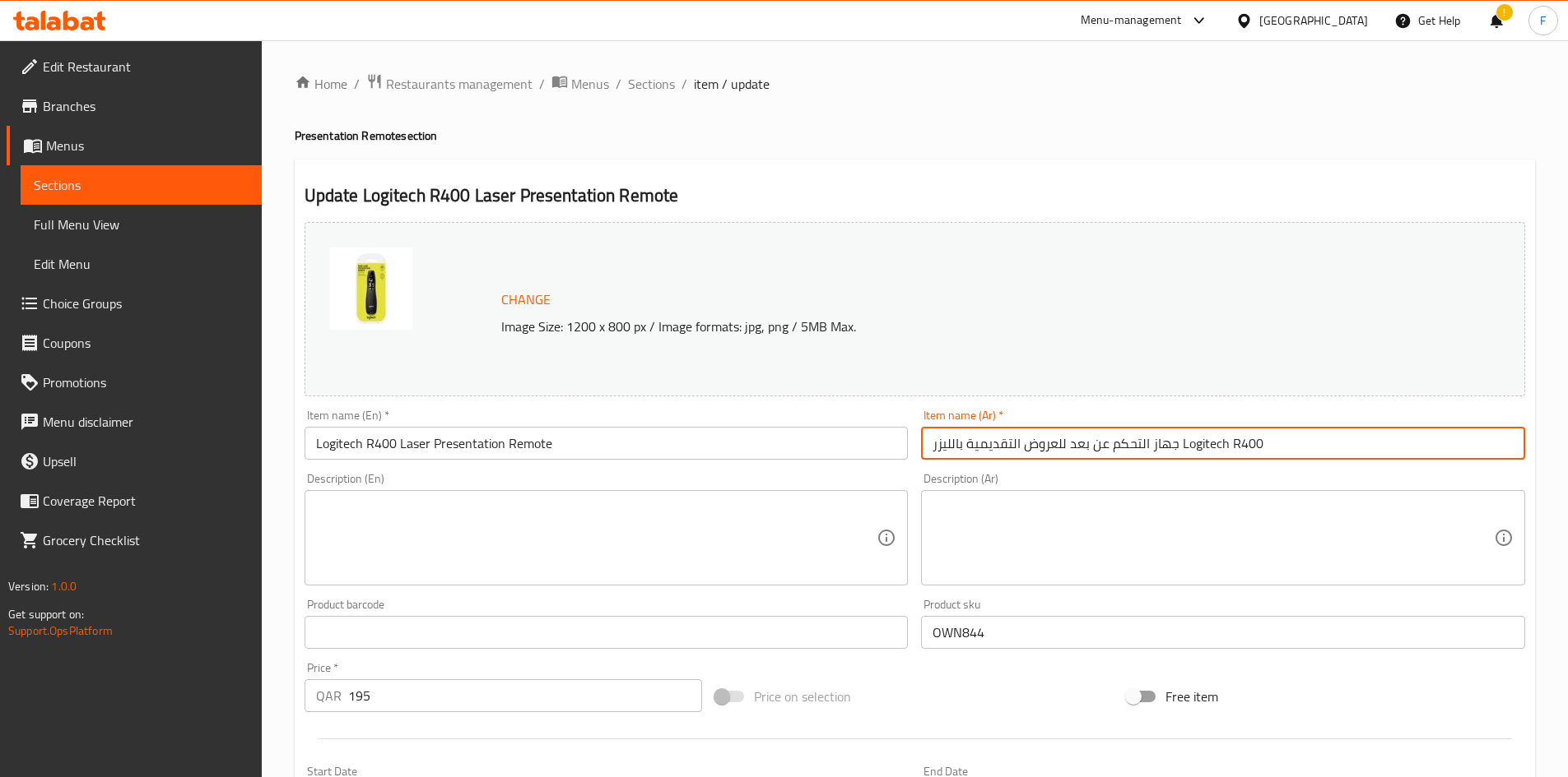
click at [1006, 444] on input "جهاز التحكم عن بعد للعروض التقديمية بالليزر Logitech R400" at bounding box center [1223, 443] width 604 height 33
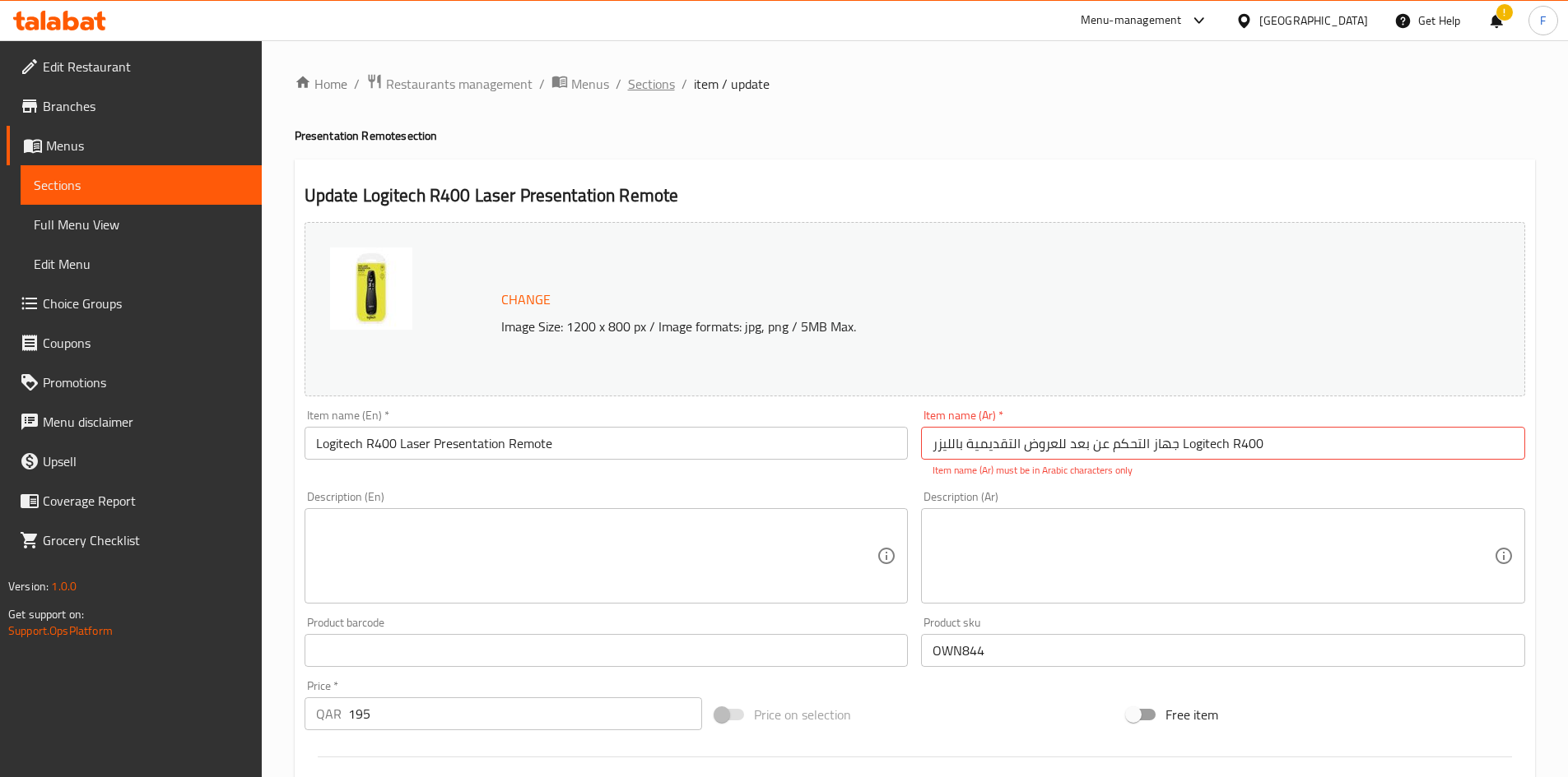
click at [656, 84] on span "Sections" at bounding box center [651, 84] width 47 height 20
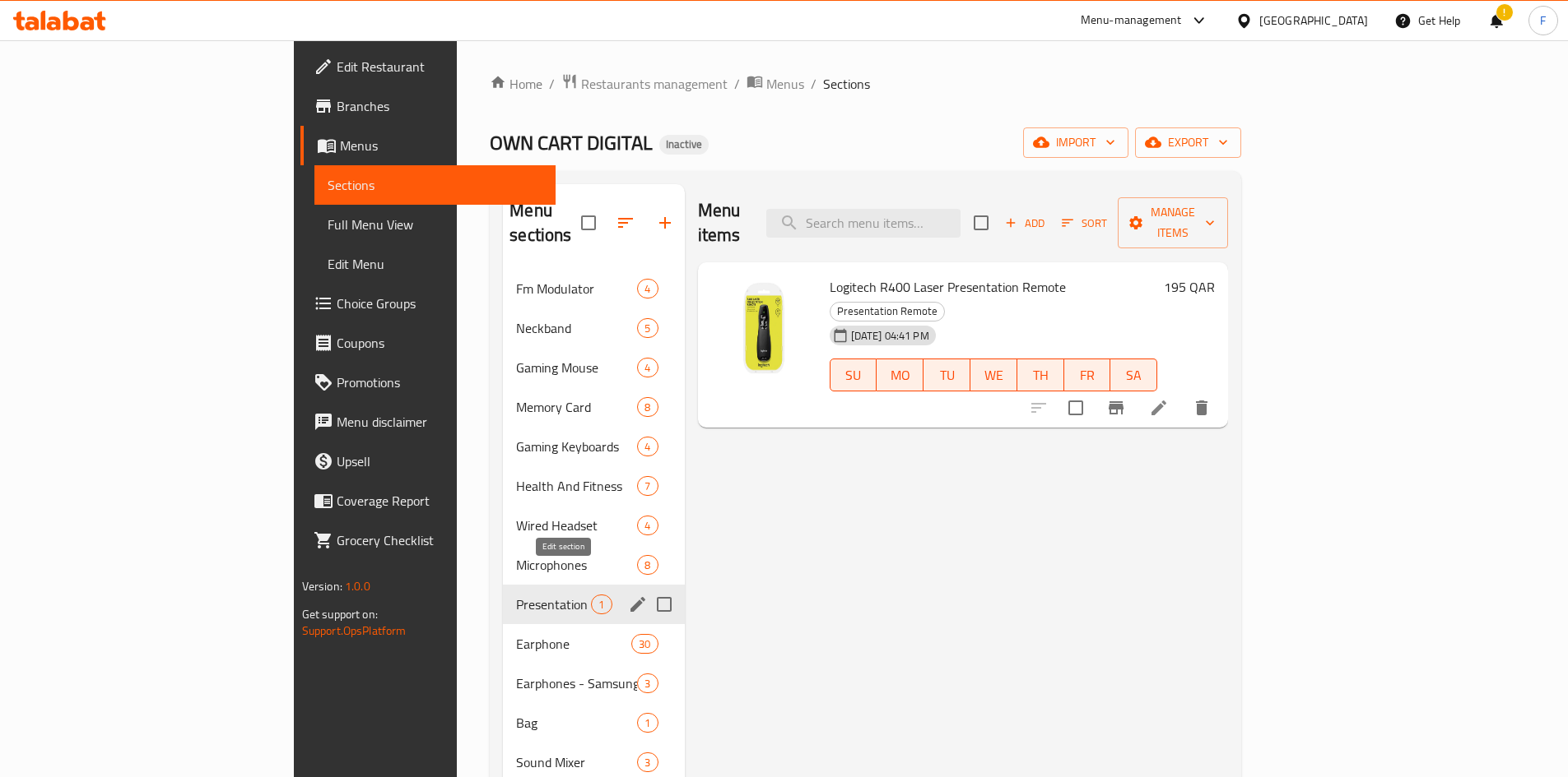
click at [628, 595] on icon "edit" at bounding box center [638, 605] width 20 height 20
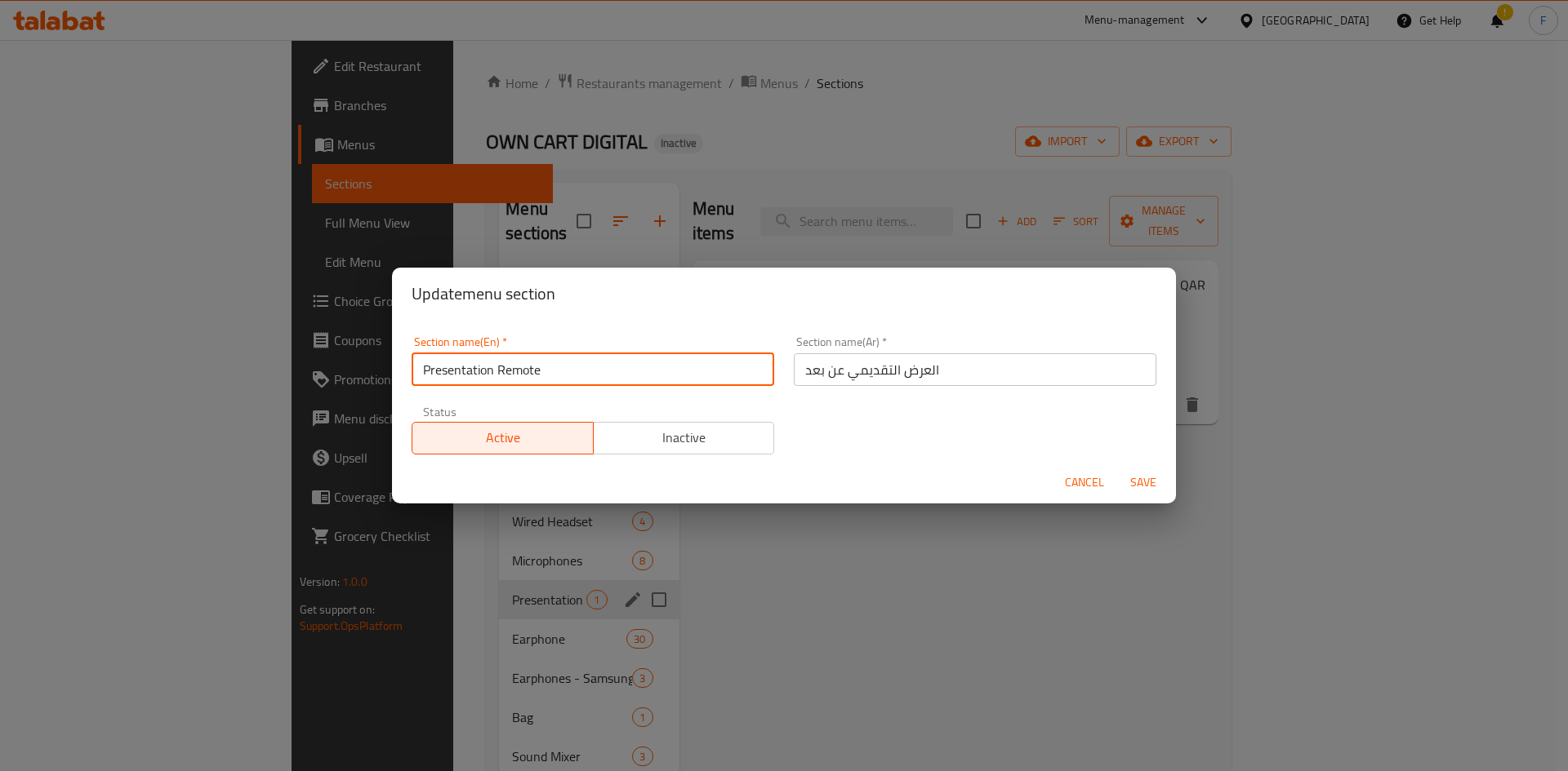
drag, startPoint x: 554, startPoint y: 360, endPoint x: 425, endPoint y: 361, distance: 129.0
click at [425, 361] on input "Presentation Remote" at bounding box center [592, 370] width 363 height 33
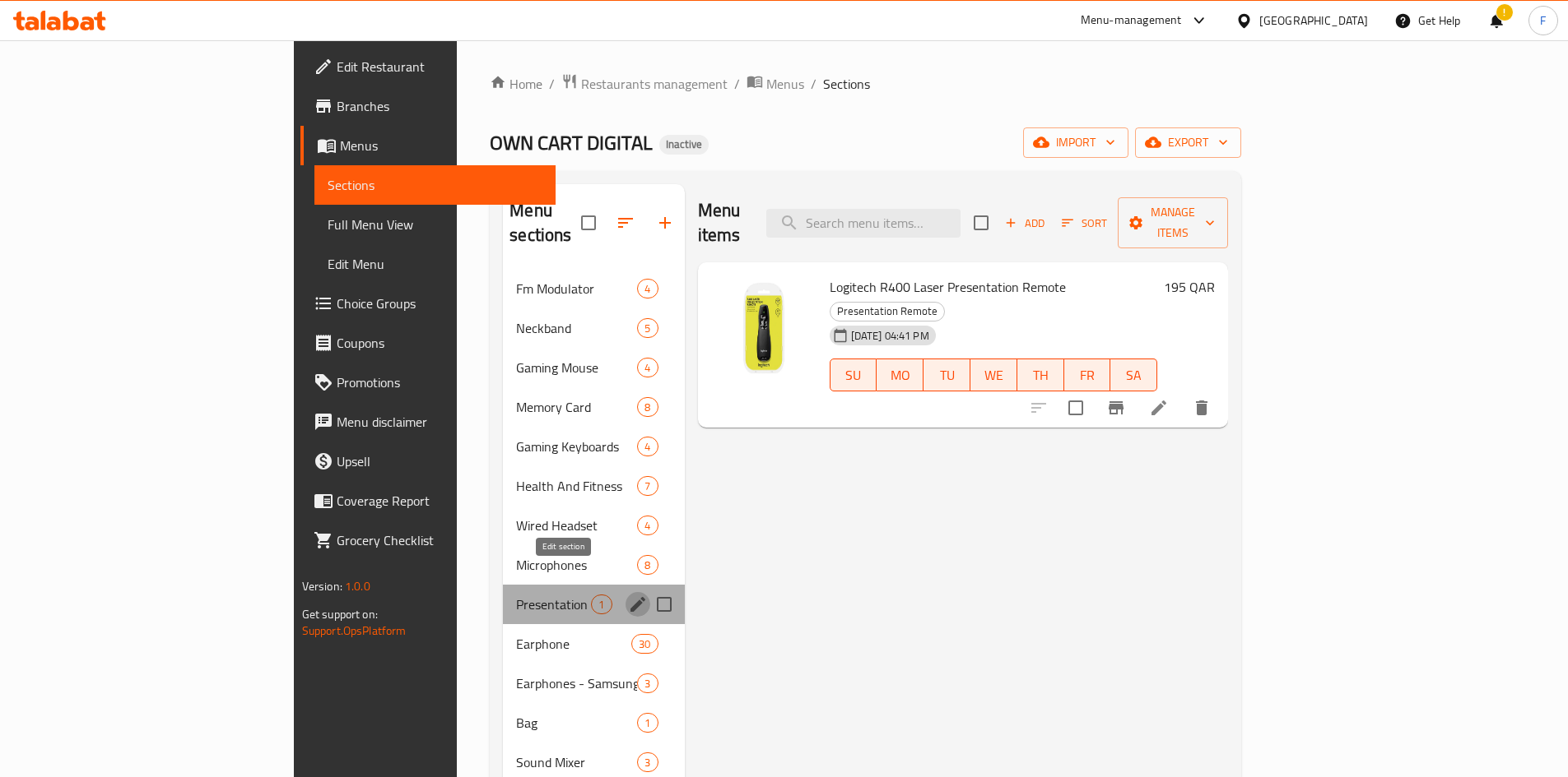
click at [628, 595] on icon "edit" at bounding box center [638, 605] width 20 height 20
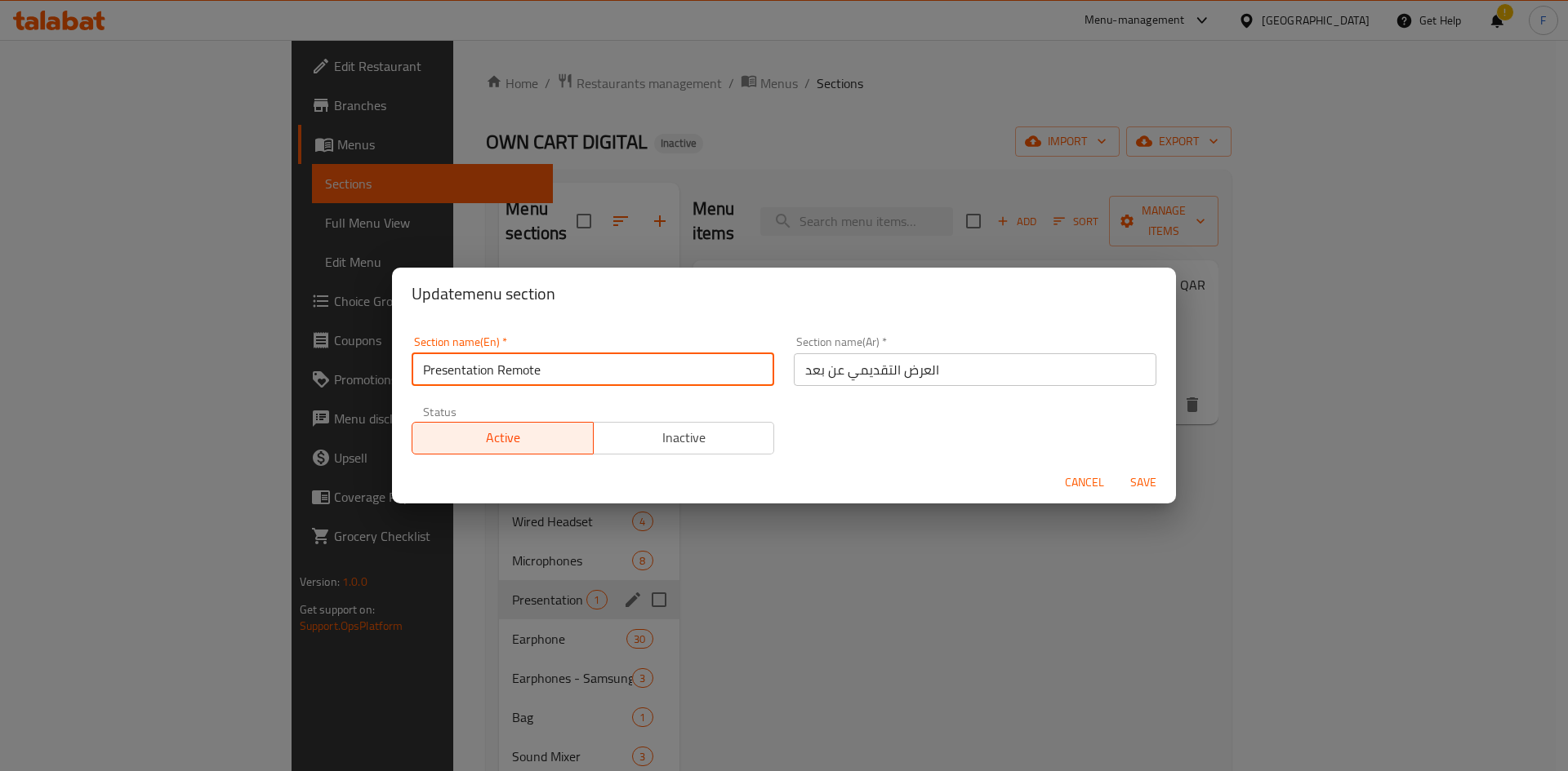
drag, startPoint x: 576, startPoint y: 372, endPoint x: 404, endPoint y: 359, distance: 172.5
click at [404, 359] on div "Section name(En)   * Presentation Remote Section name(En) *" at bounding box center [592, 361] width 382 height 69
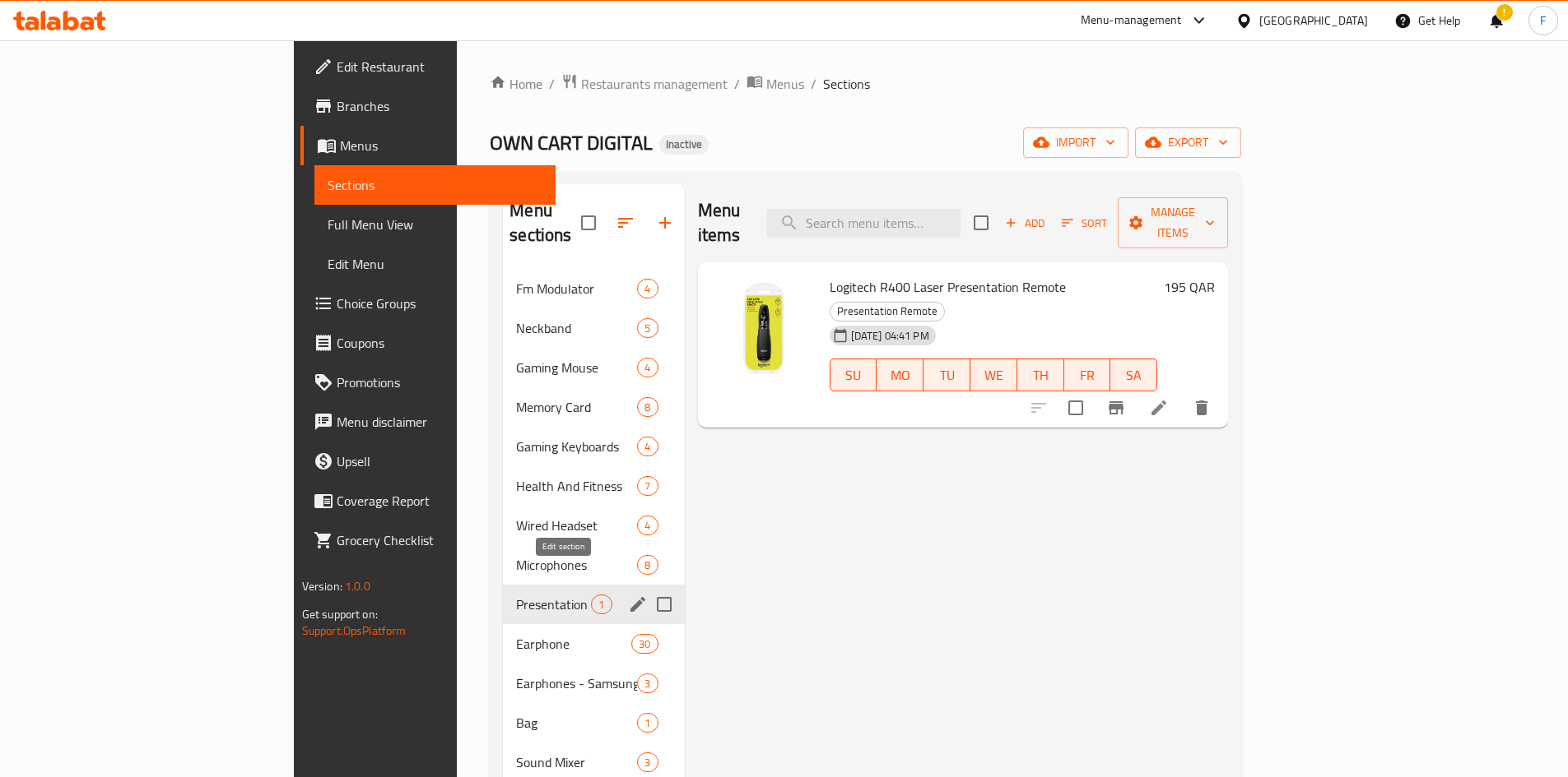
click at [631, 597] on icon "edit" at bounding box center [638, 605] width 15 height 15
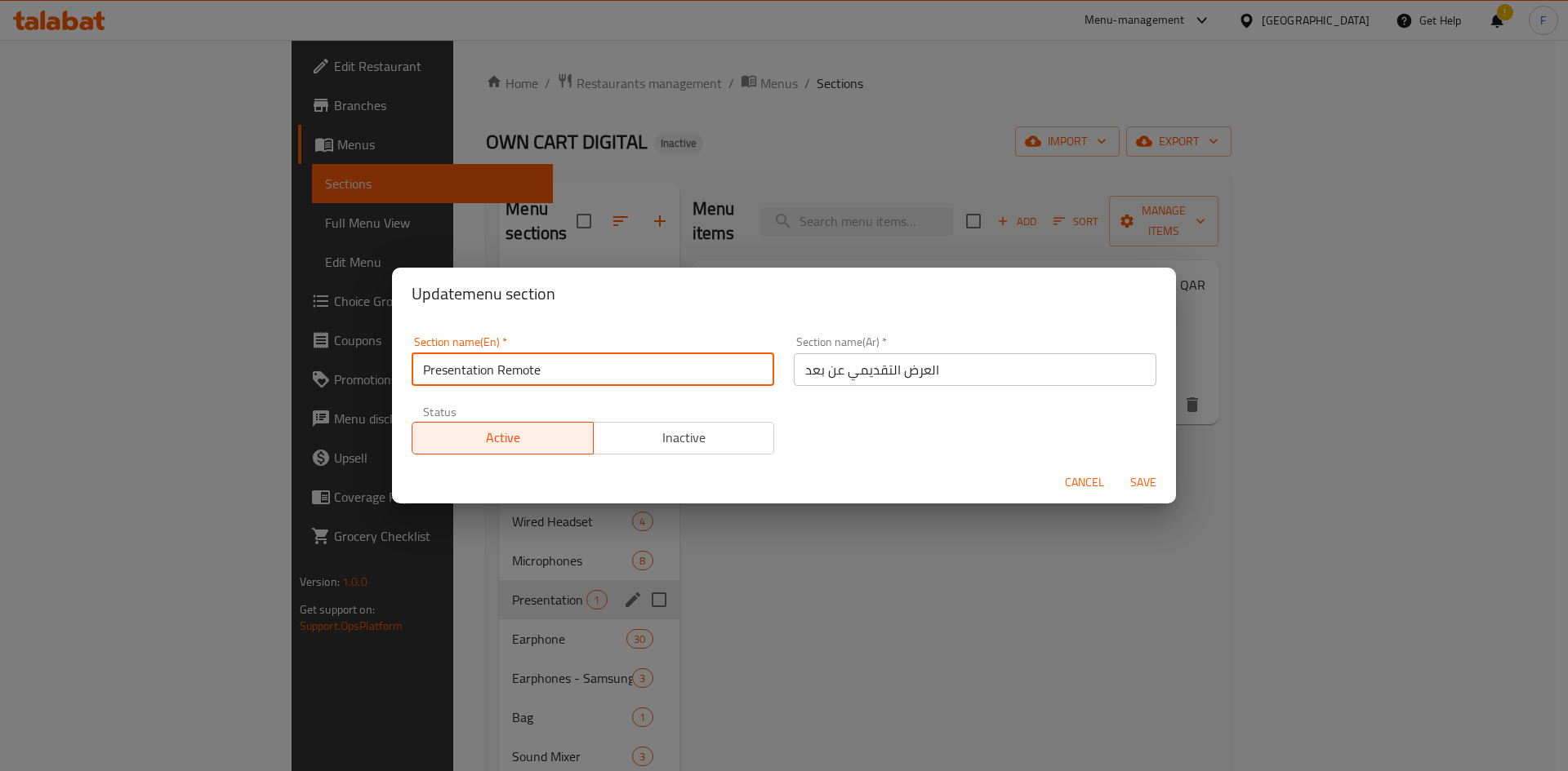
drag, startPoint x: 549, startPoint y: 379, endPoint x: 421, endPoint y: 377, distance: 128.0
click at [421, 377] on input "Presentation Remote" at bounding box center [592, 370] width 363 height 33
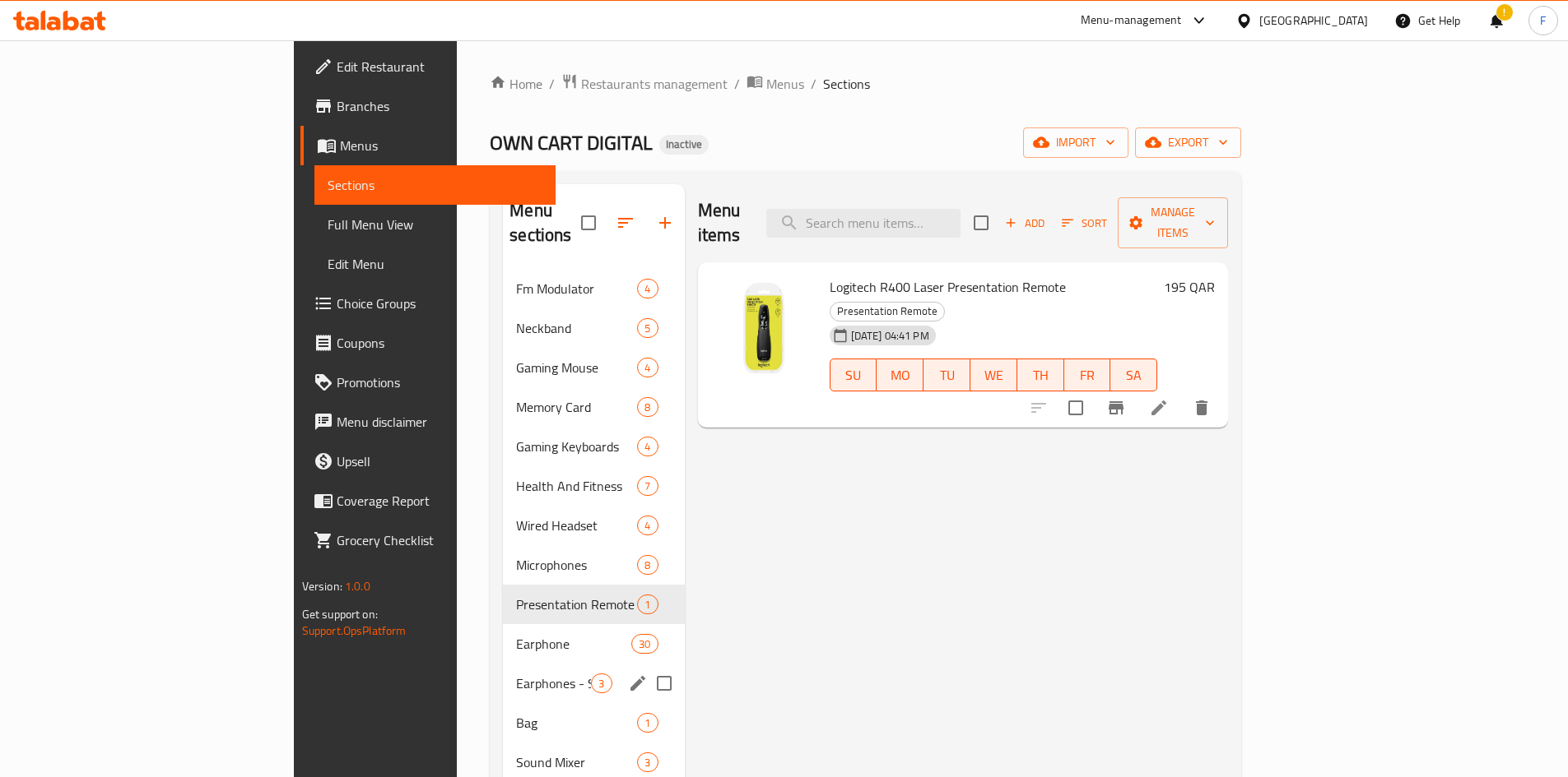
scroll to position [164, 0]
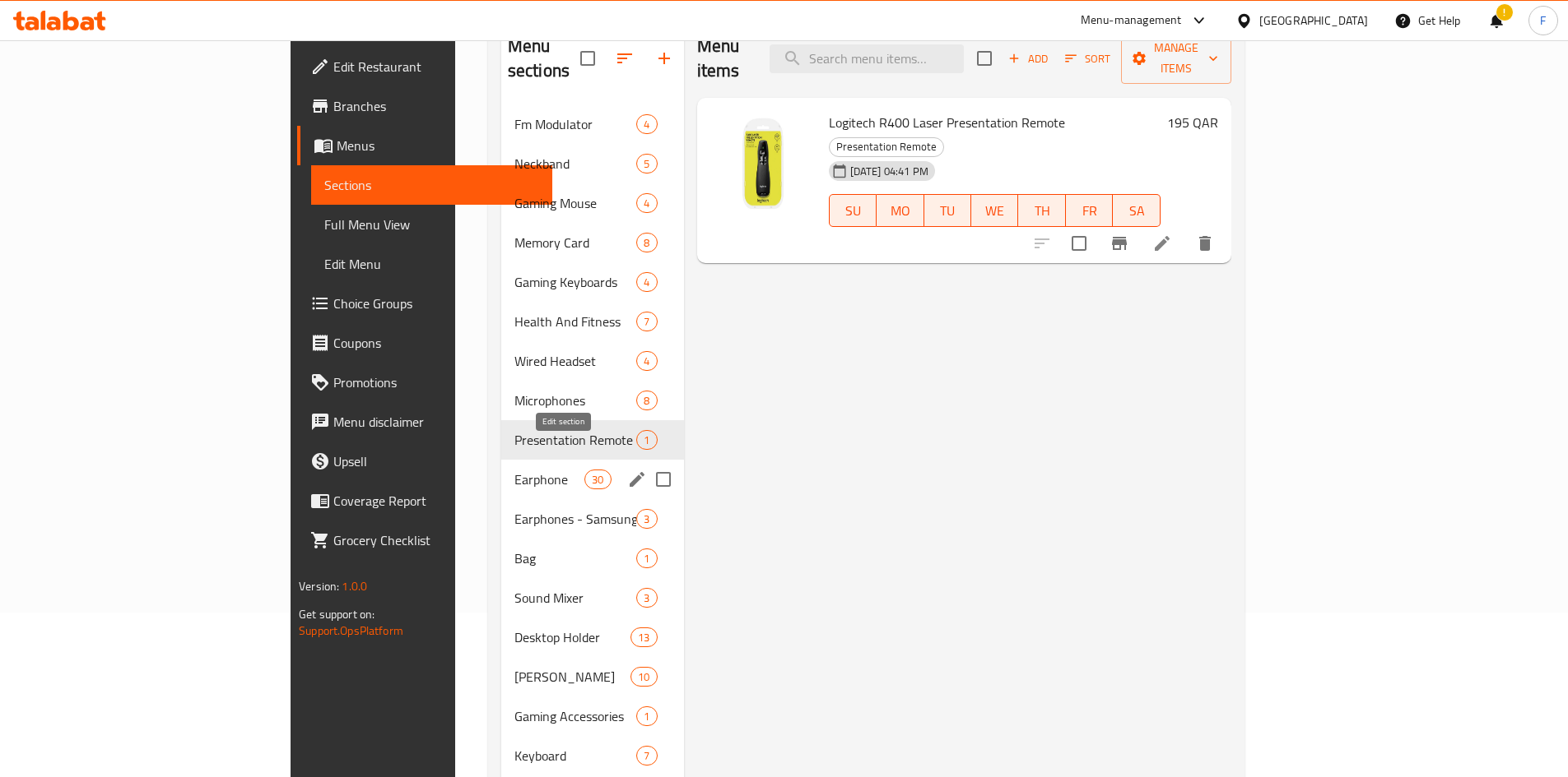
click at [630, 472] on icon "edit" at bounding box center [637, 480] width 15 height 15
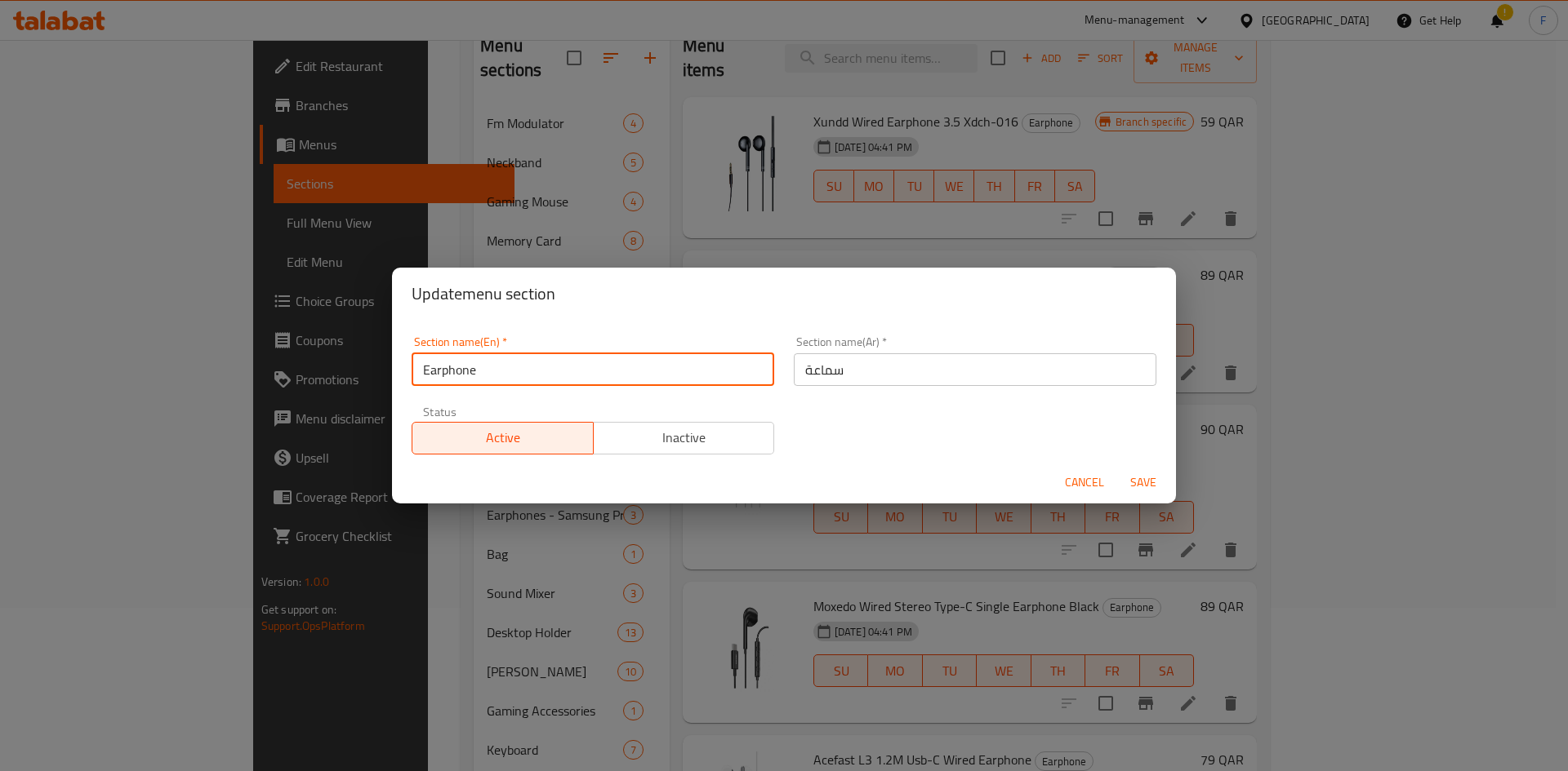
drag, startPoint x: 524, startPoint y: 366, endPoint x: 411, endPoint y: 368, distance: 113.0
click at [411, 368] on input "Earphone" at bounding box center [592, 370] width 363 height 33
click at [1094, 483] on span "Cancel" at bounding box center [1084, 482] width 39 height 20
